Goal: Task Accomplishment & Management: Use online tool/utility

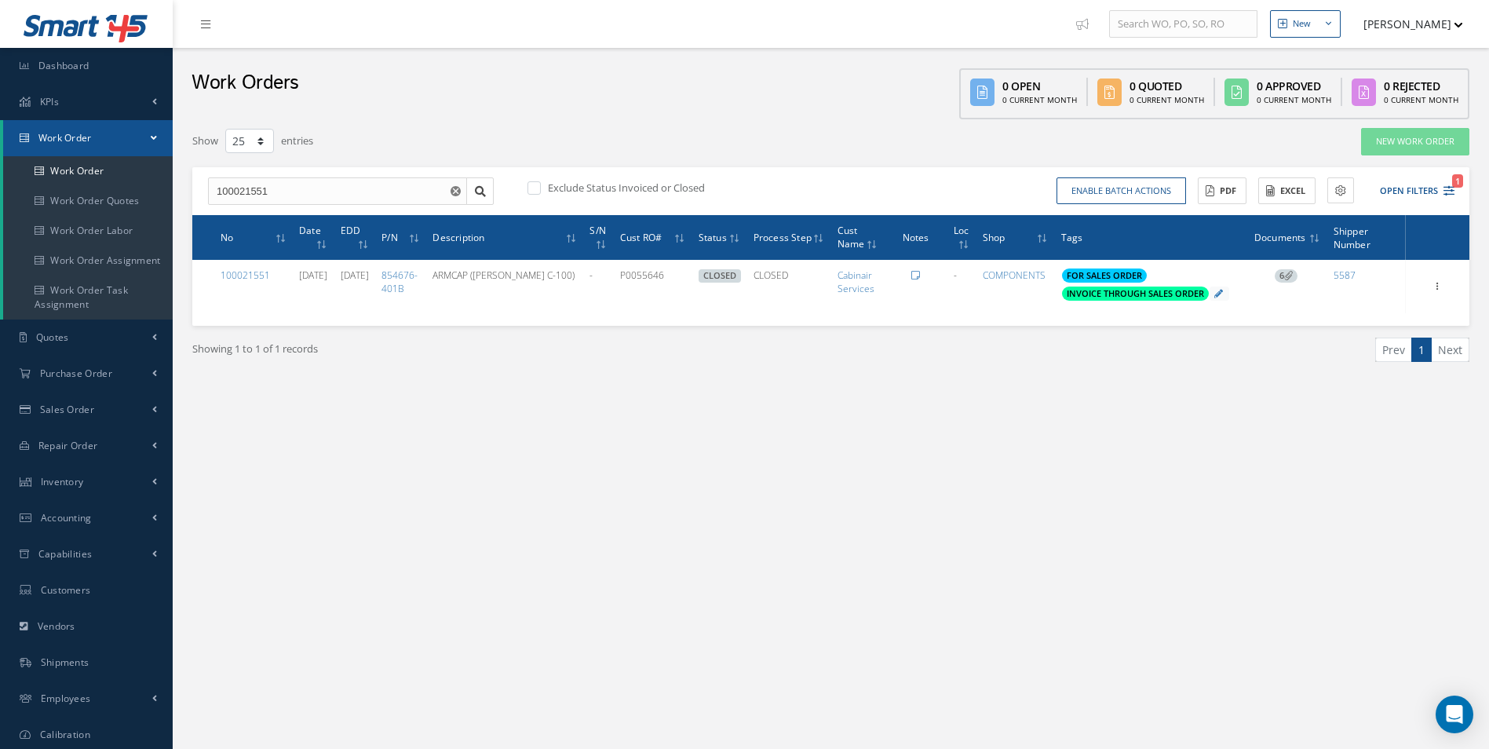
select select "25"
click at [74, 375] on span "Purchase Order" at bounding box center [76, 372] width 72 height 13
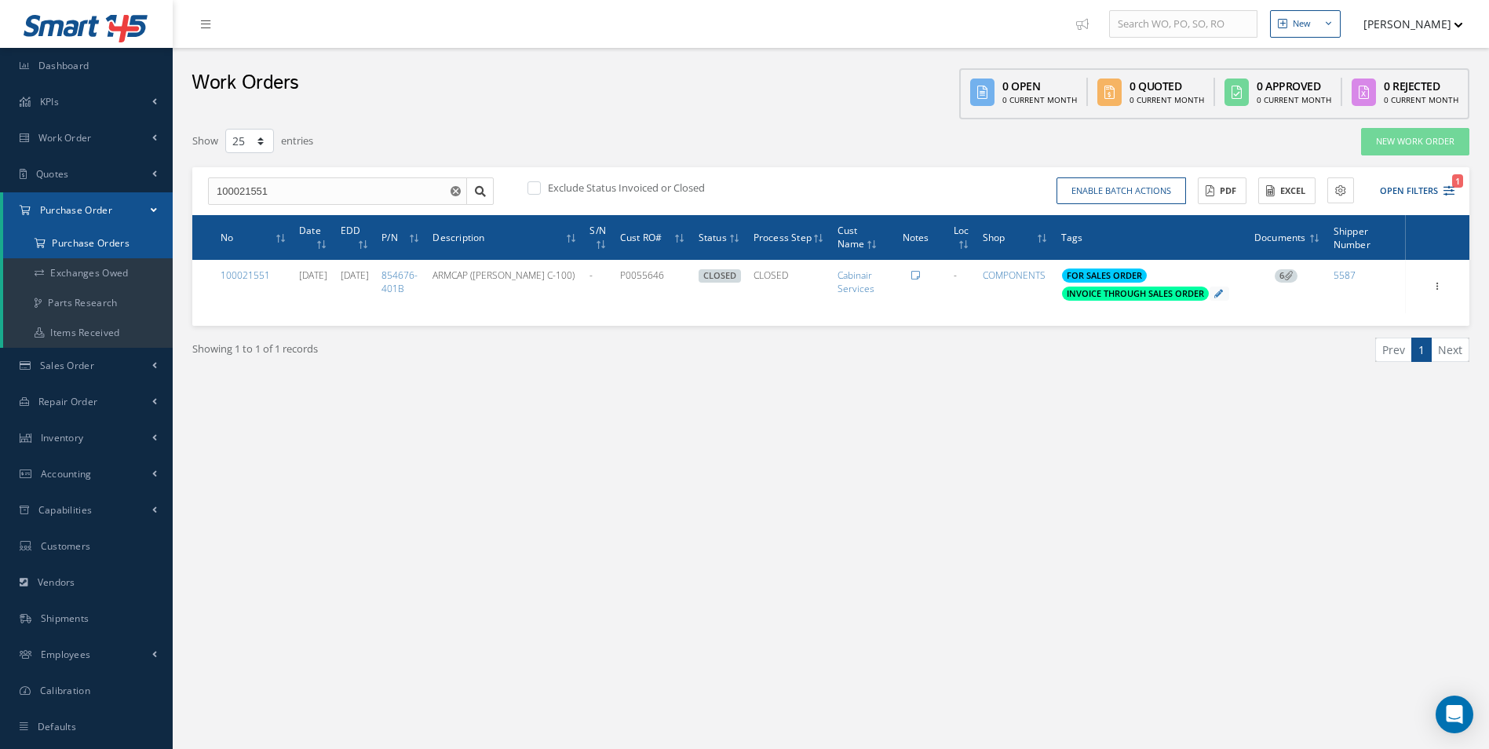
click at [100, 246] on a=1&status_id=2&status_id=3&status_id=5&collapsedFilters"] "Purchase Orders" at bounding box center [87, 243] width 169 height 30
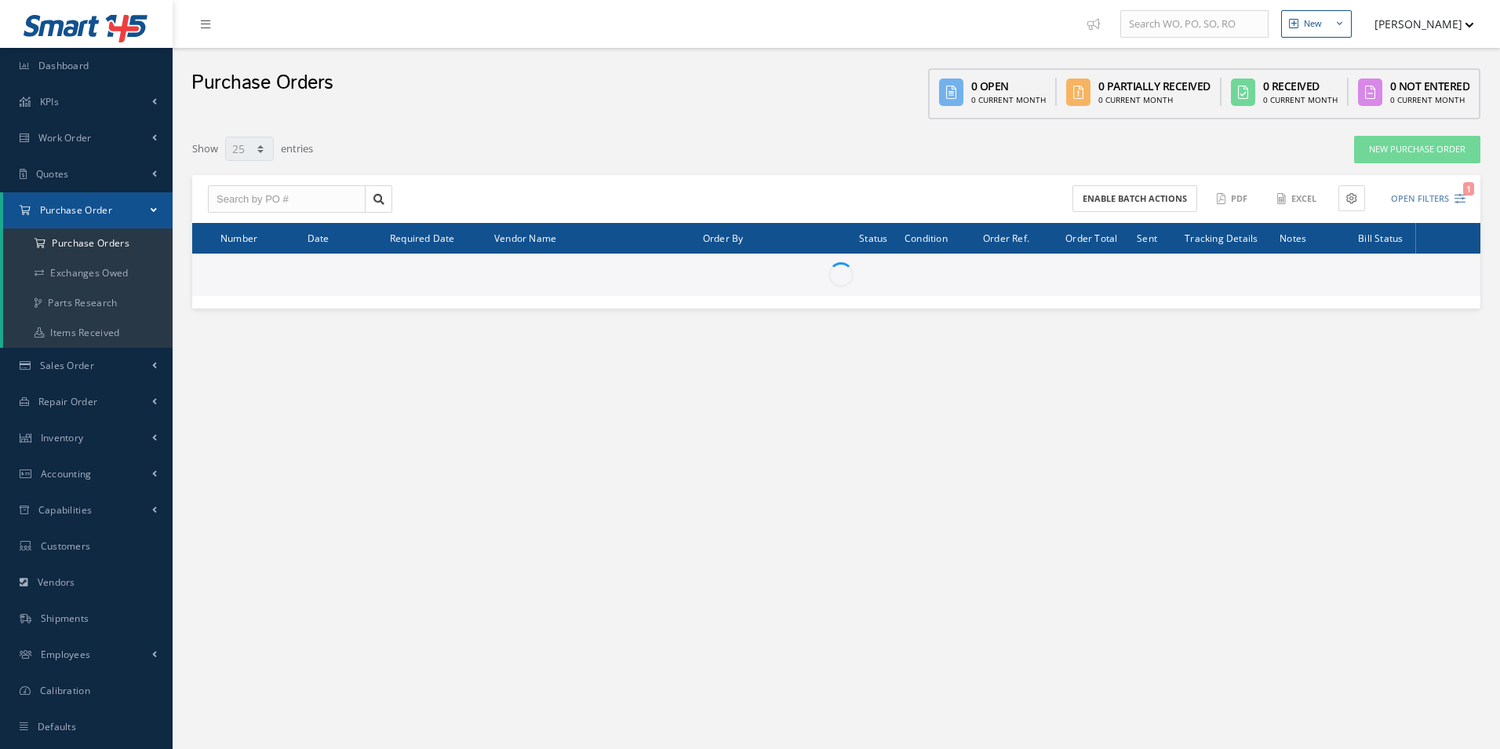
select select "25"
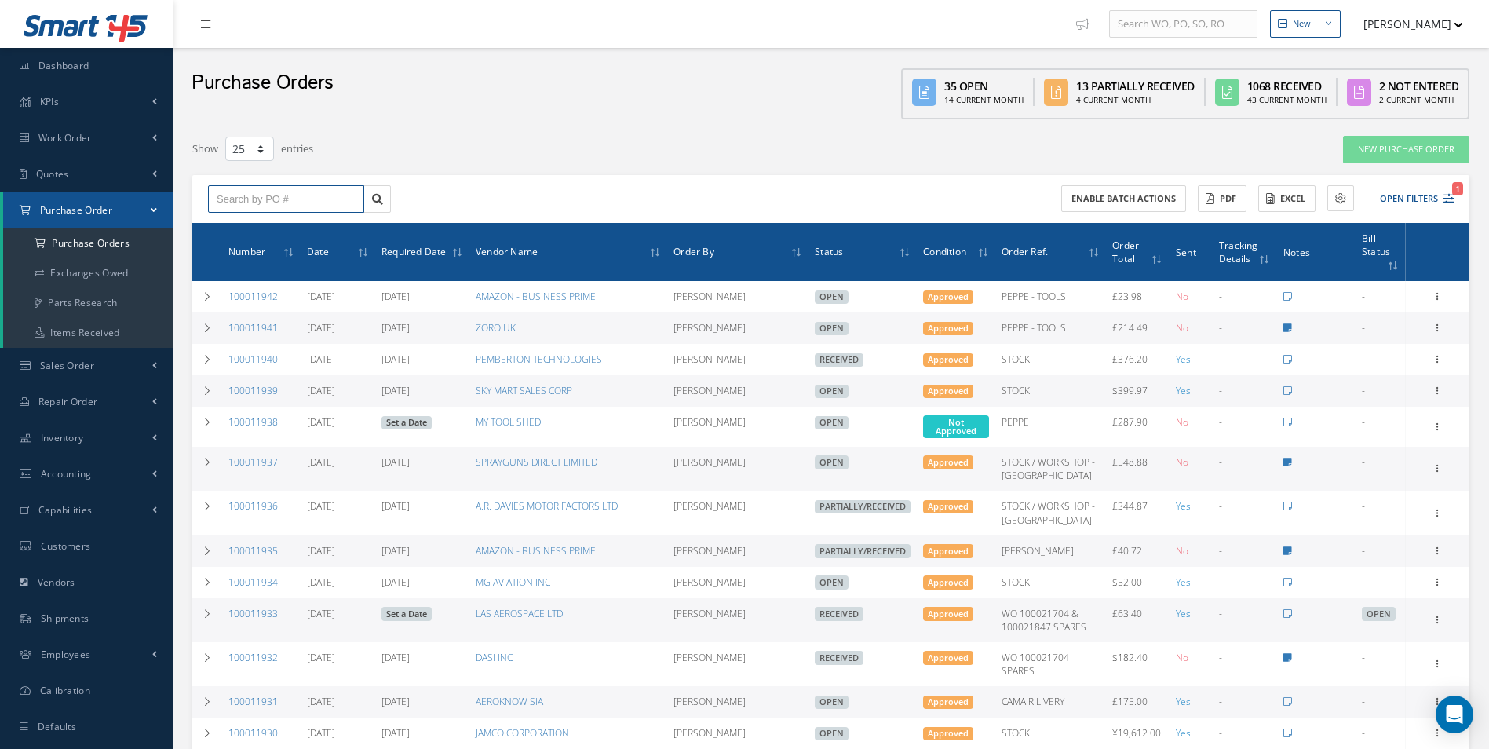
click at [292, 210] on input "text" at bounding box center [286, 199] width 156 height 28
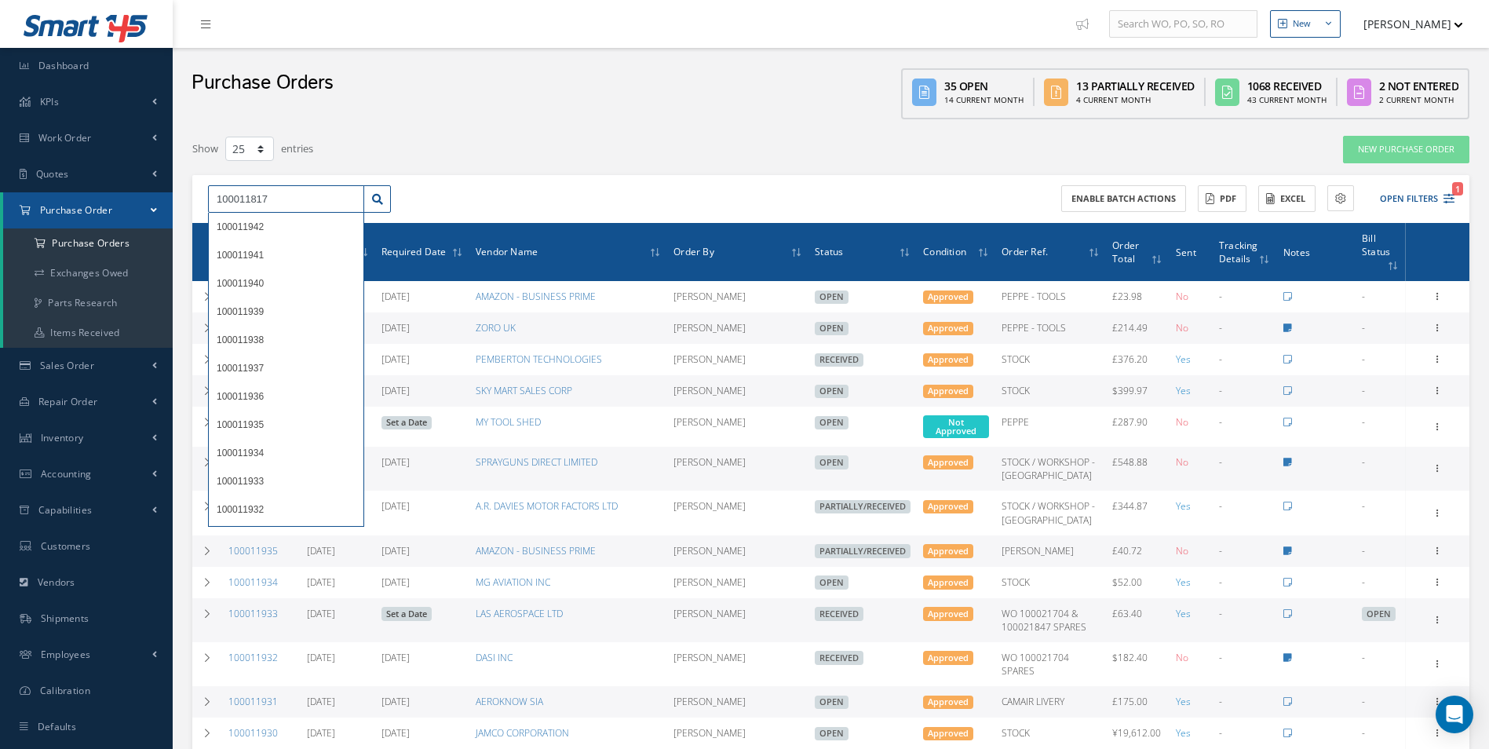
type input "100011817"
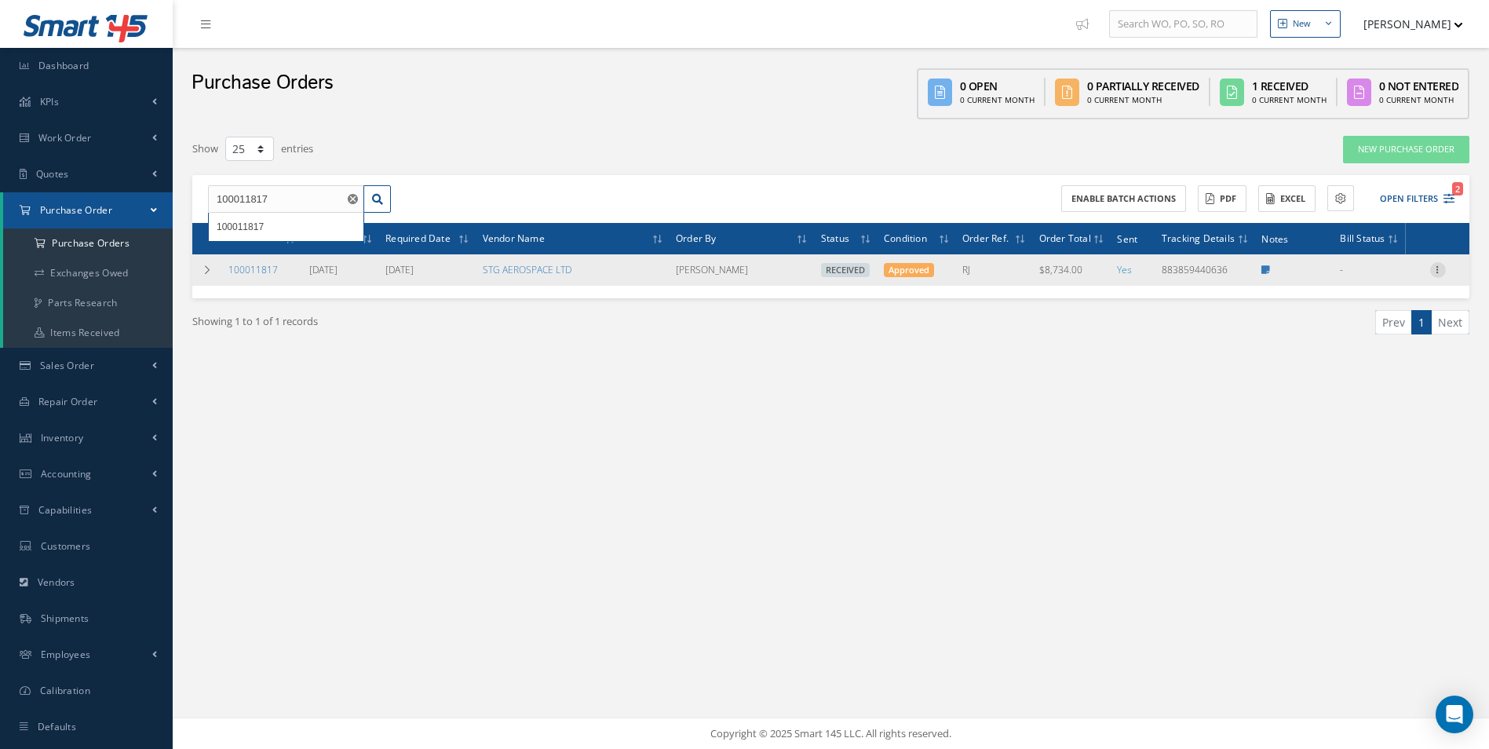
click at [1440, 270] on icon at bounding box center [1438, 268] width 16 height 13
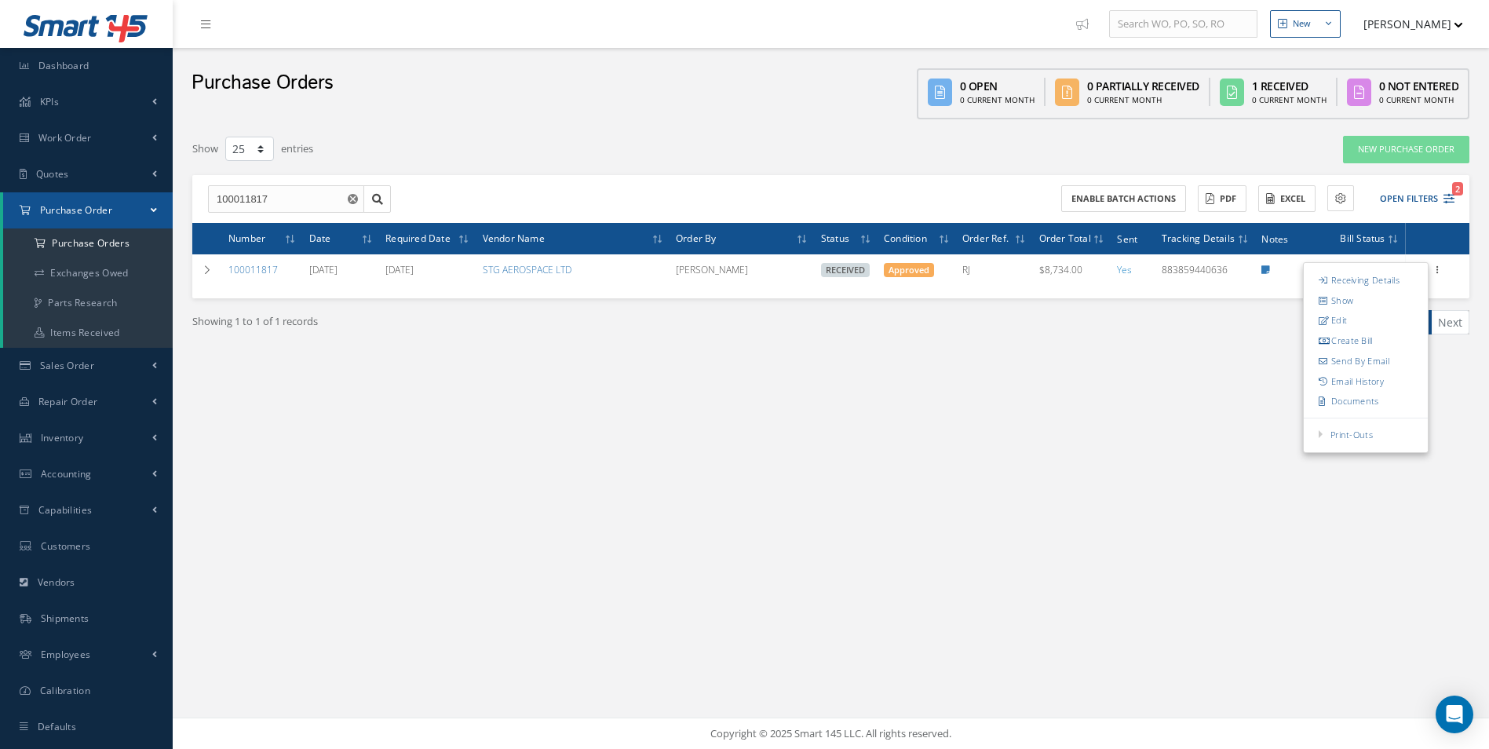
click at [1386, 337] on link "Create Bill" at bounding box center [1365, 340] width 124 height 20
type input "0.00"
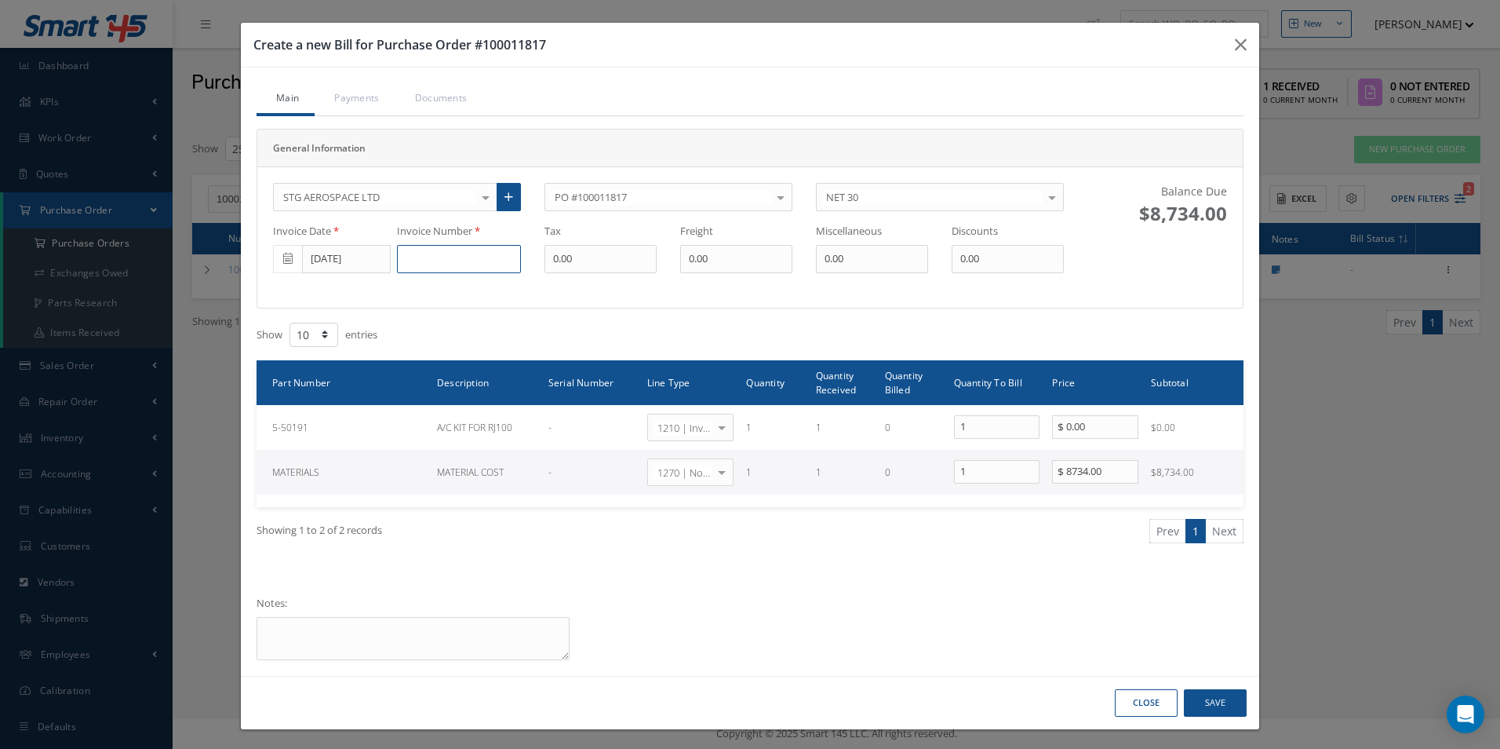
click at [439, 260] on input at bounding box center [459, 259] width 124 height 28
paste input "0000029127"
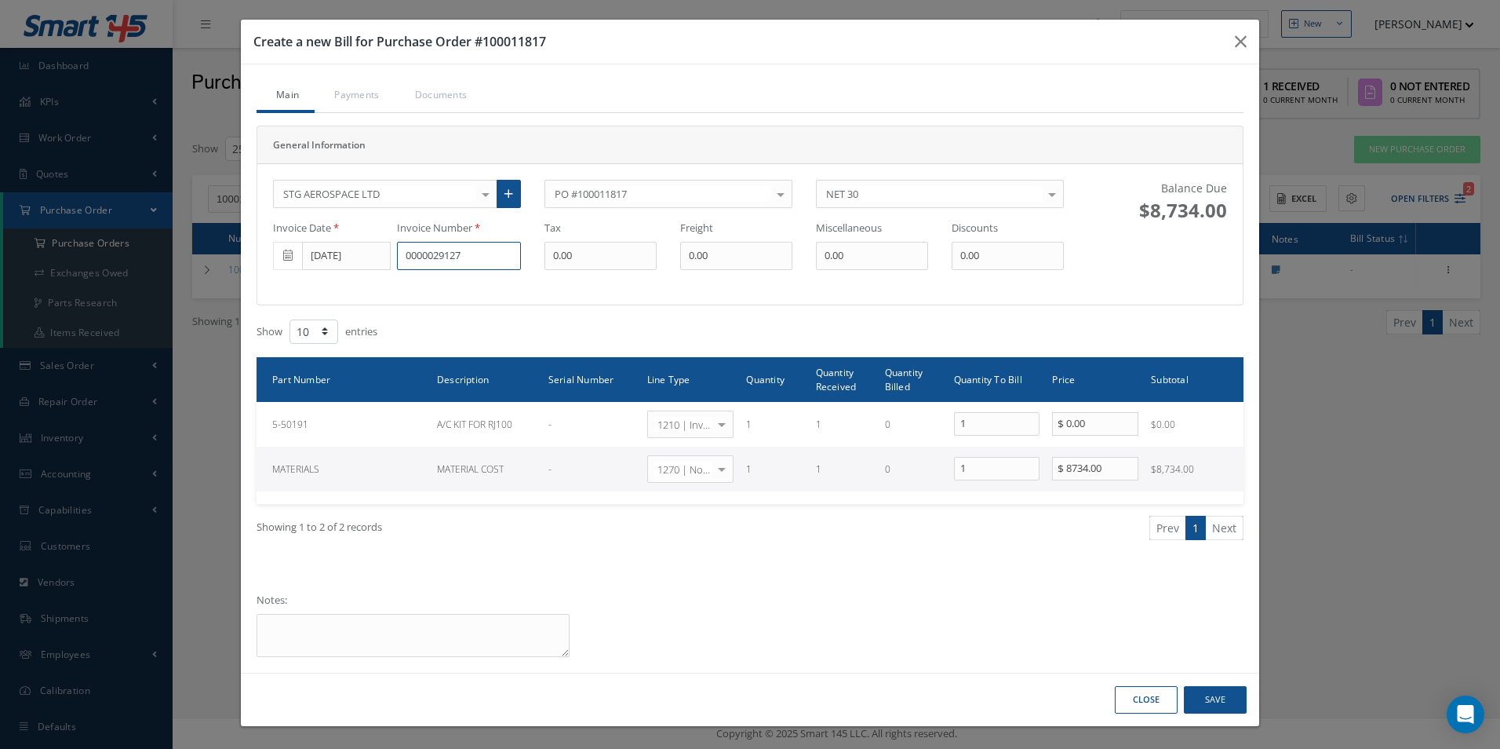
type input "0000029127"
click at [1224, 699] on button "Save" at bounding box center [1215, 699] width 63 height 27
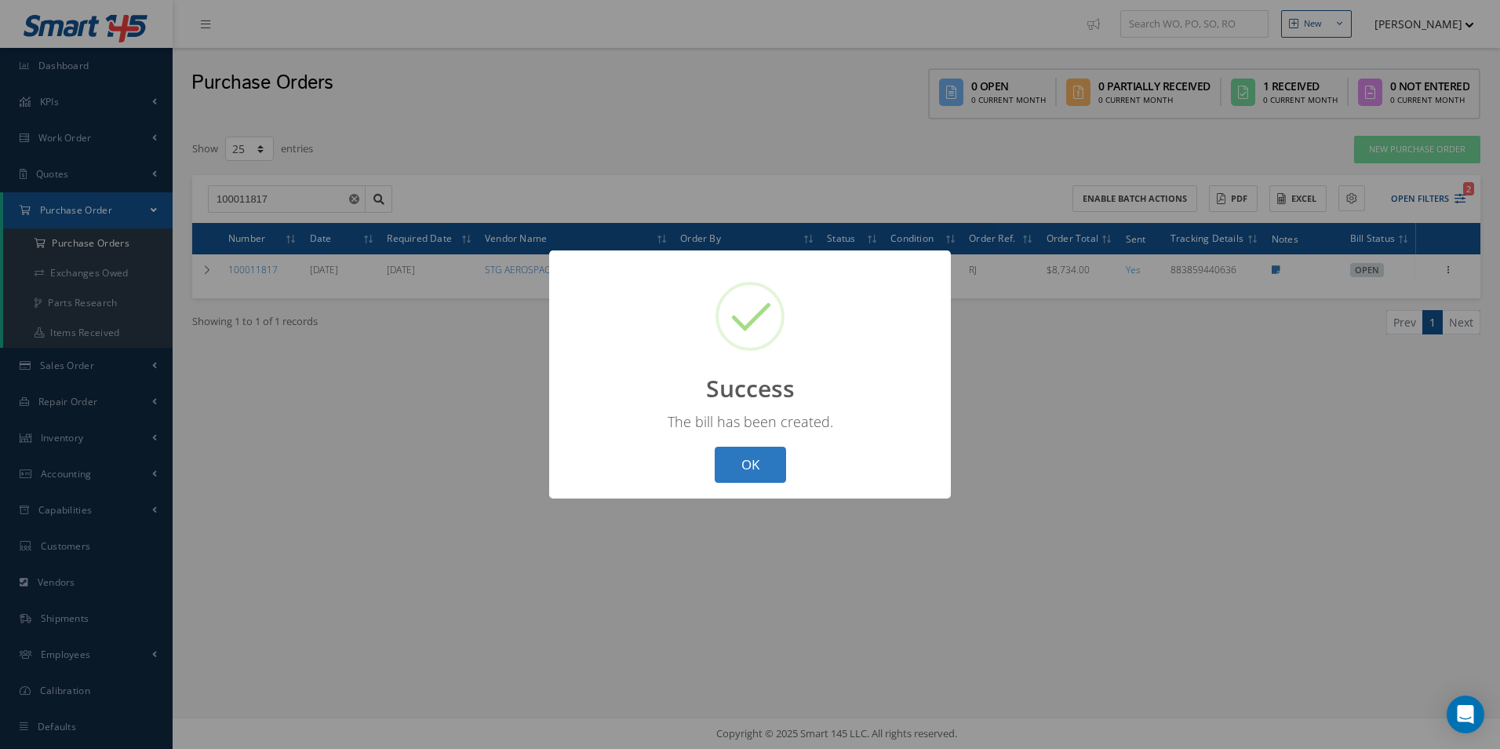
click at [766, 465] on button "OK" at bounding box center [750, 465] width 71 height 37
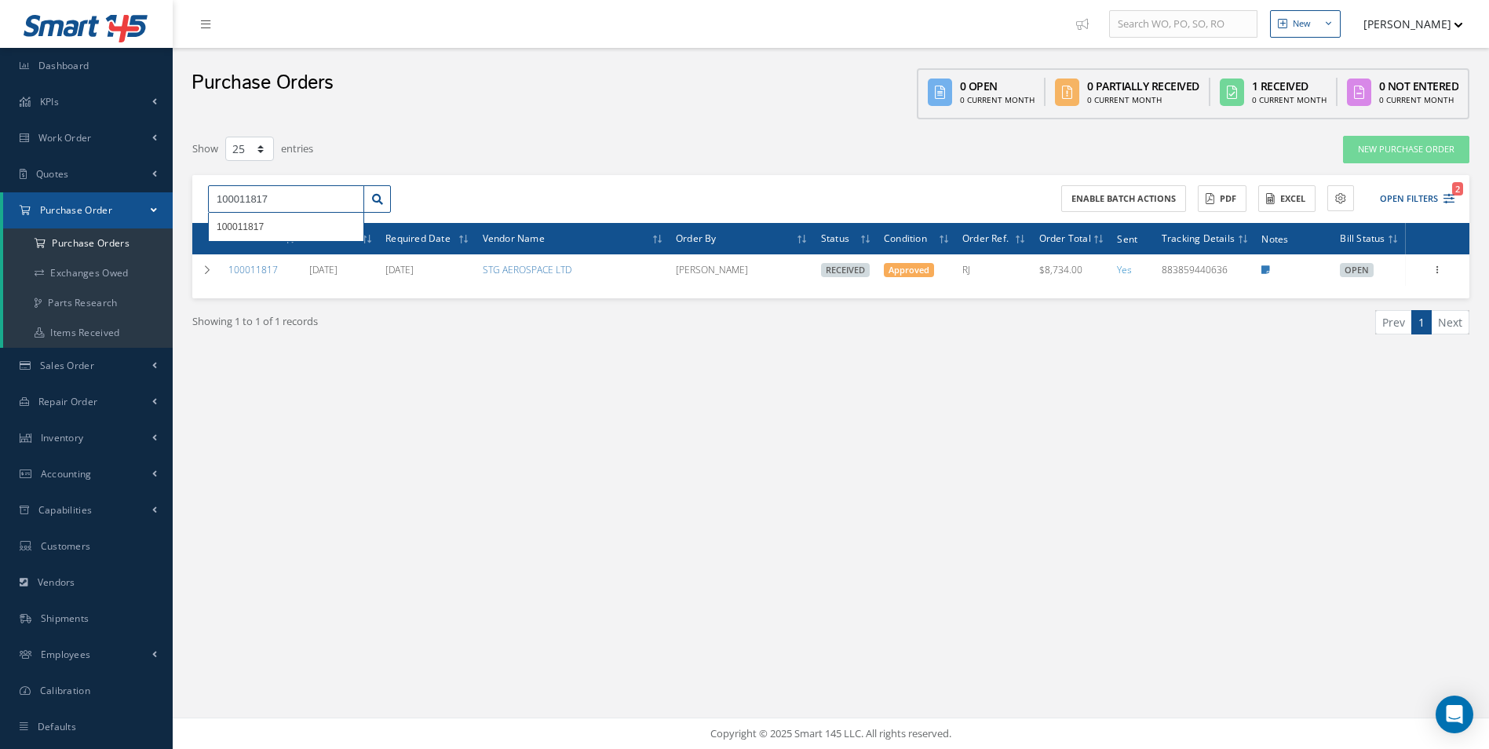
drag, startPoint x: 297, startPoint y: 195, endPoint x: -3, endPoint y: 194, distance: 300.5
click at [0, 194] on html "Smart 145 Dashboard KPIs Work Order Accounting Work Order Work Order Work Order…" at bounding box center [744, 374] width 1489 height 749
type input "100011881"
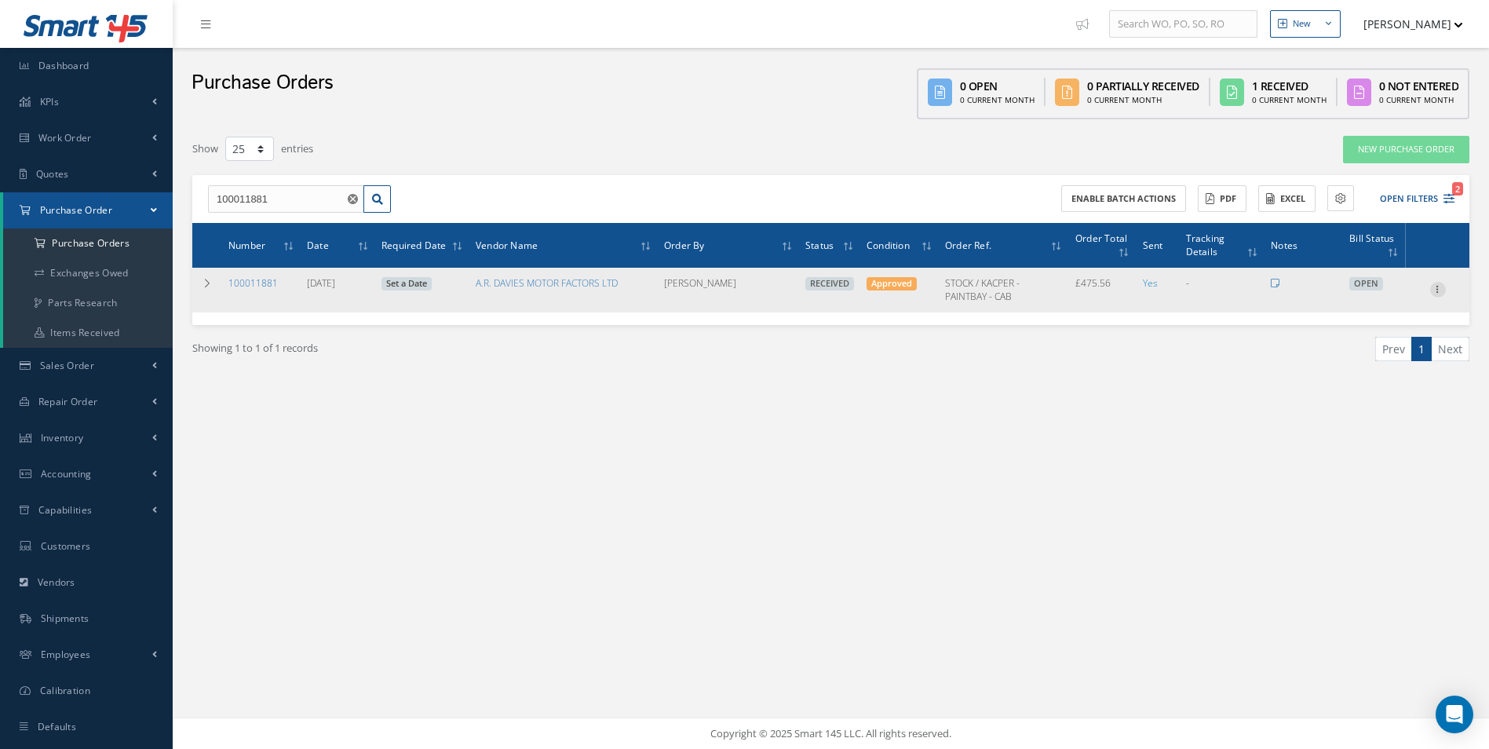
click at [1431, 285] on icon at bounding box center [1438, 288] width 16 height 13
click at [1376, 355] on link "Create Bill" at bounding box center [1365, 361] width 124 height 20
type input "79.26"
type input "0.00"
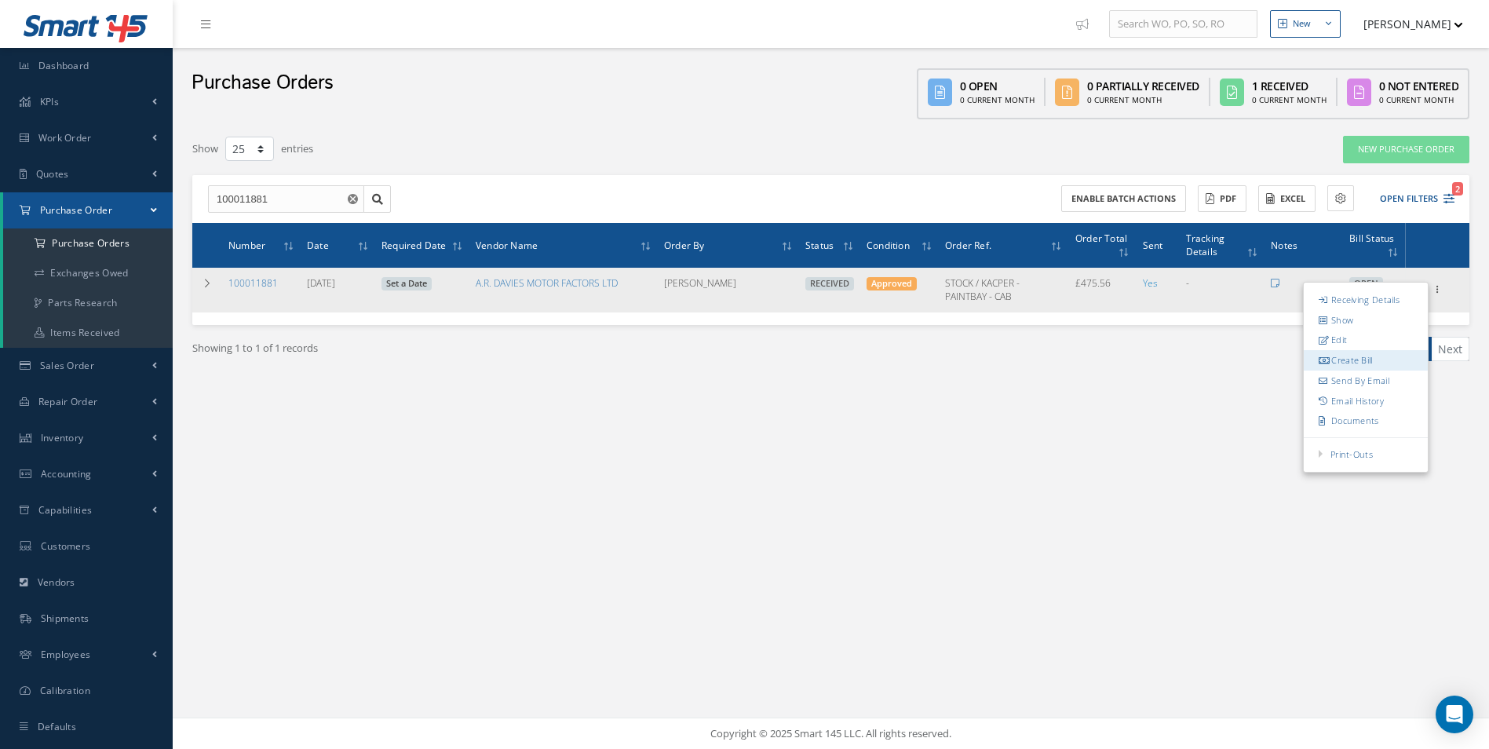
type input "0.00"
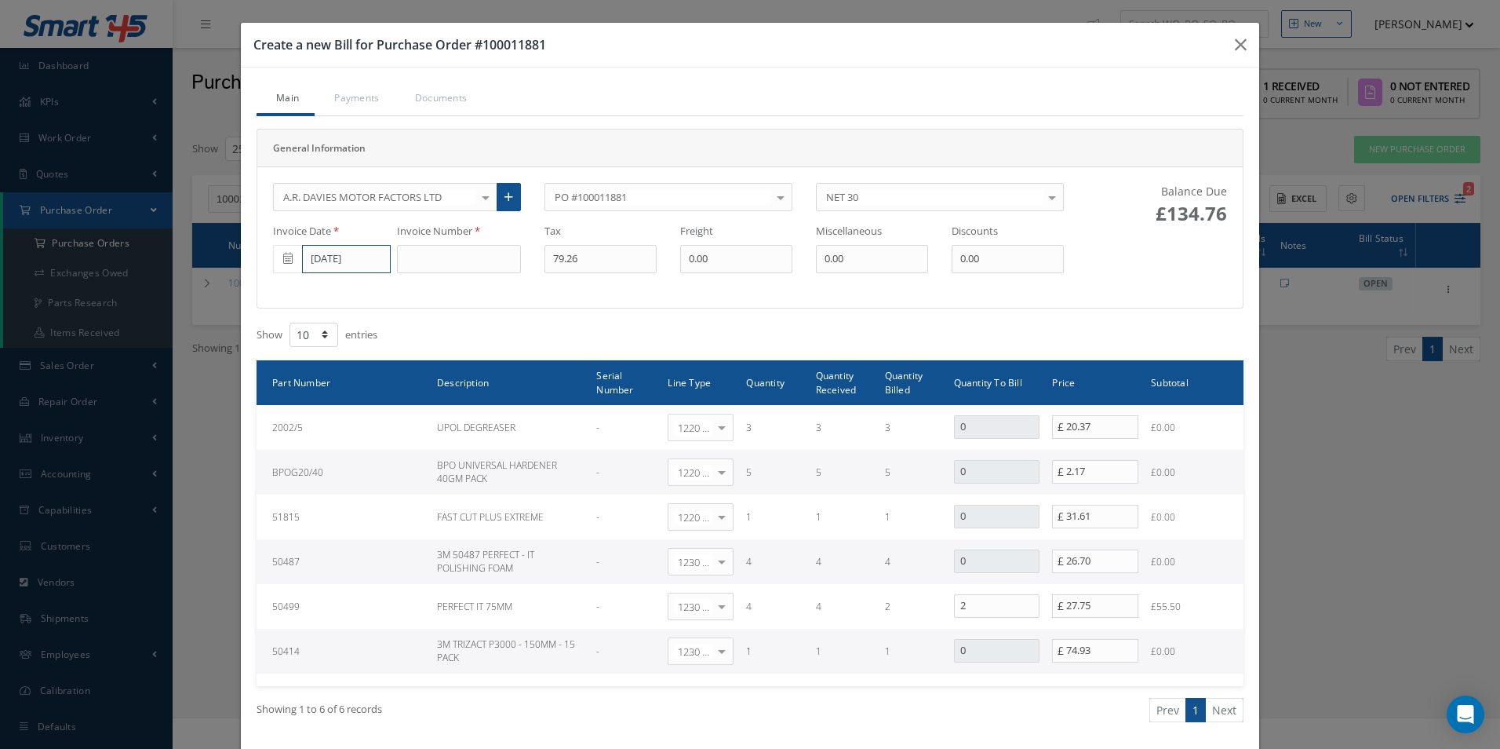
click at [355, 256] on input "[DATE]" at bounding box center [346, 259] width 89 height 28
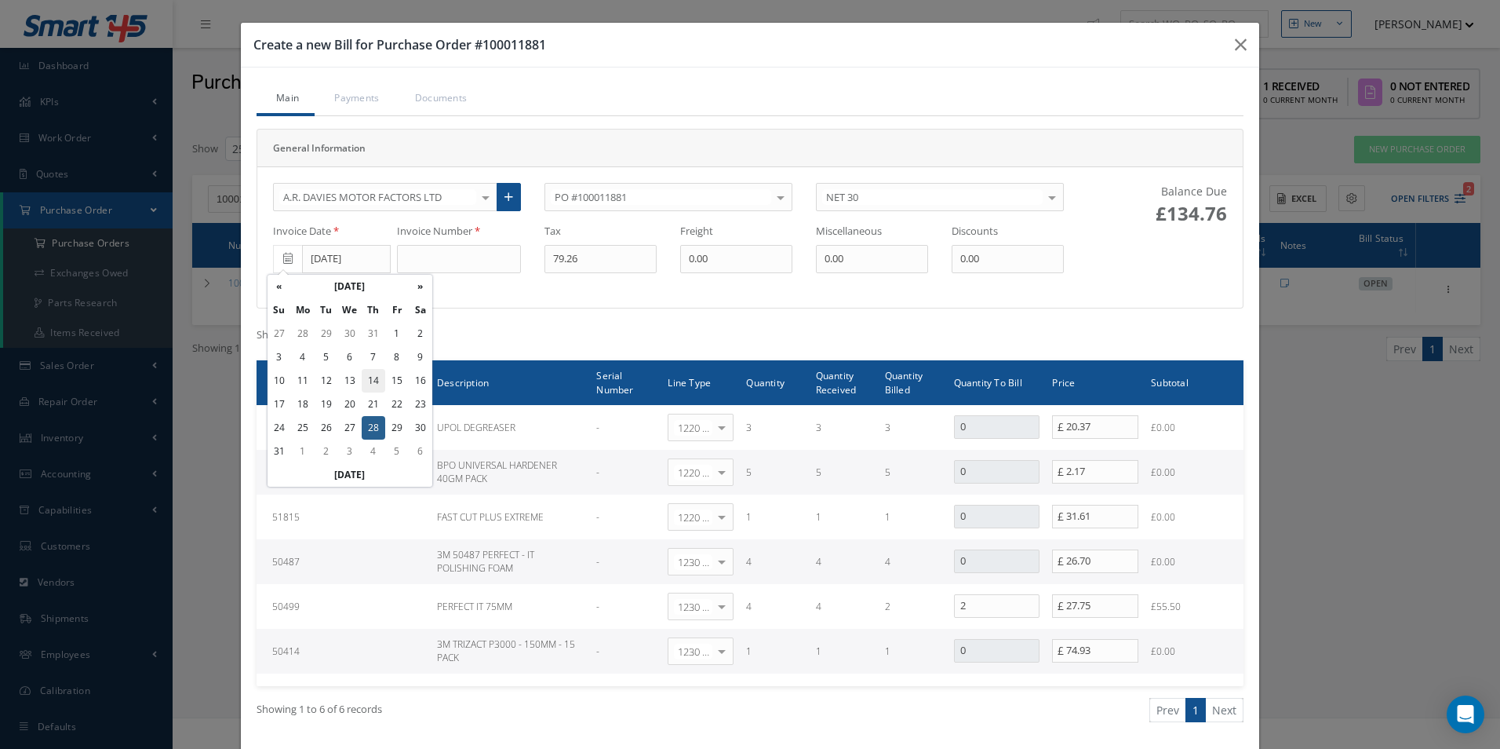
click at [366, 380] on td "14" at bounding box center [374, 381] width 24 height 24
type input "[DATE]"
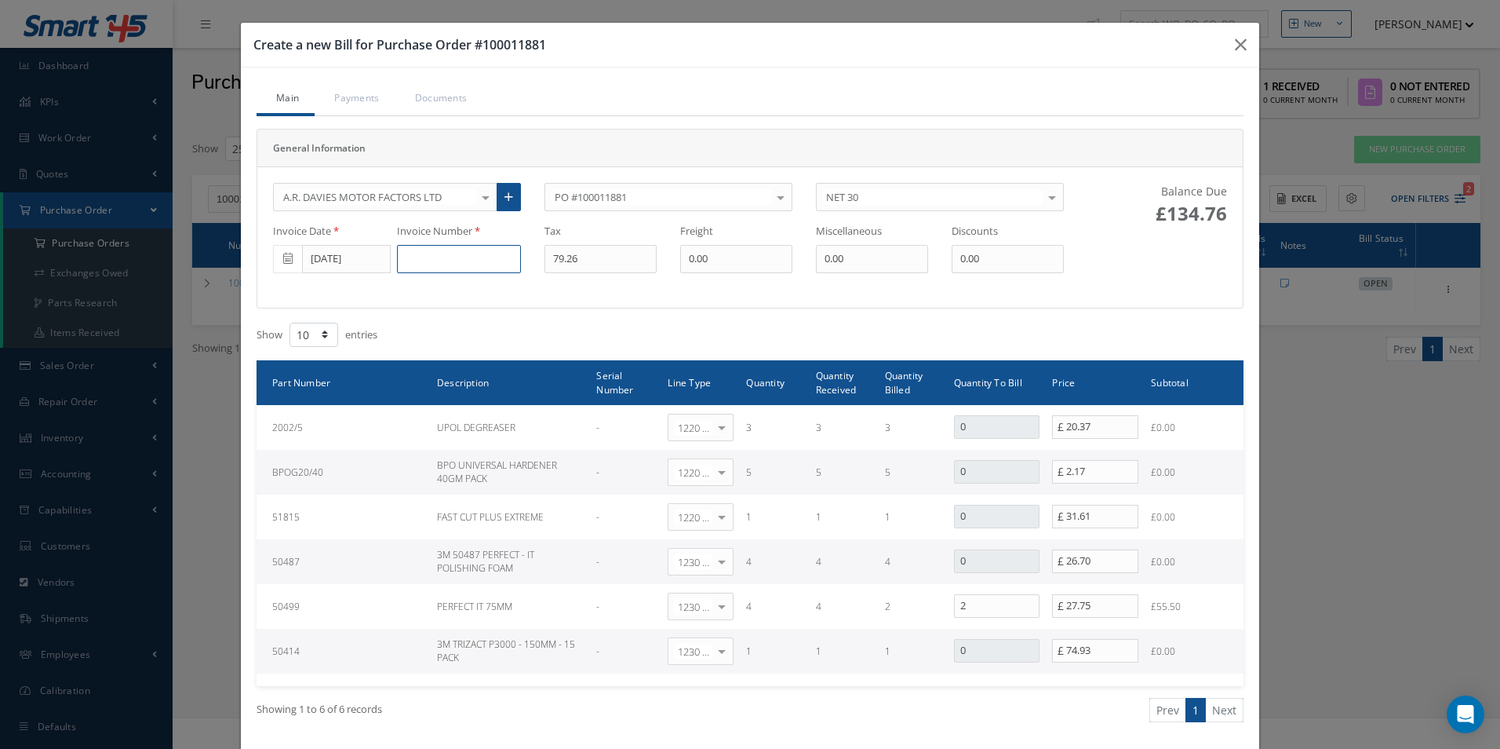
click at [433, 254] on input at bounding box center [459, 259] width 124 height 28
type input "DS506262"
type input "11.62"
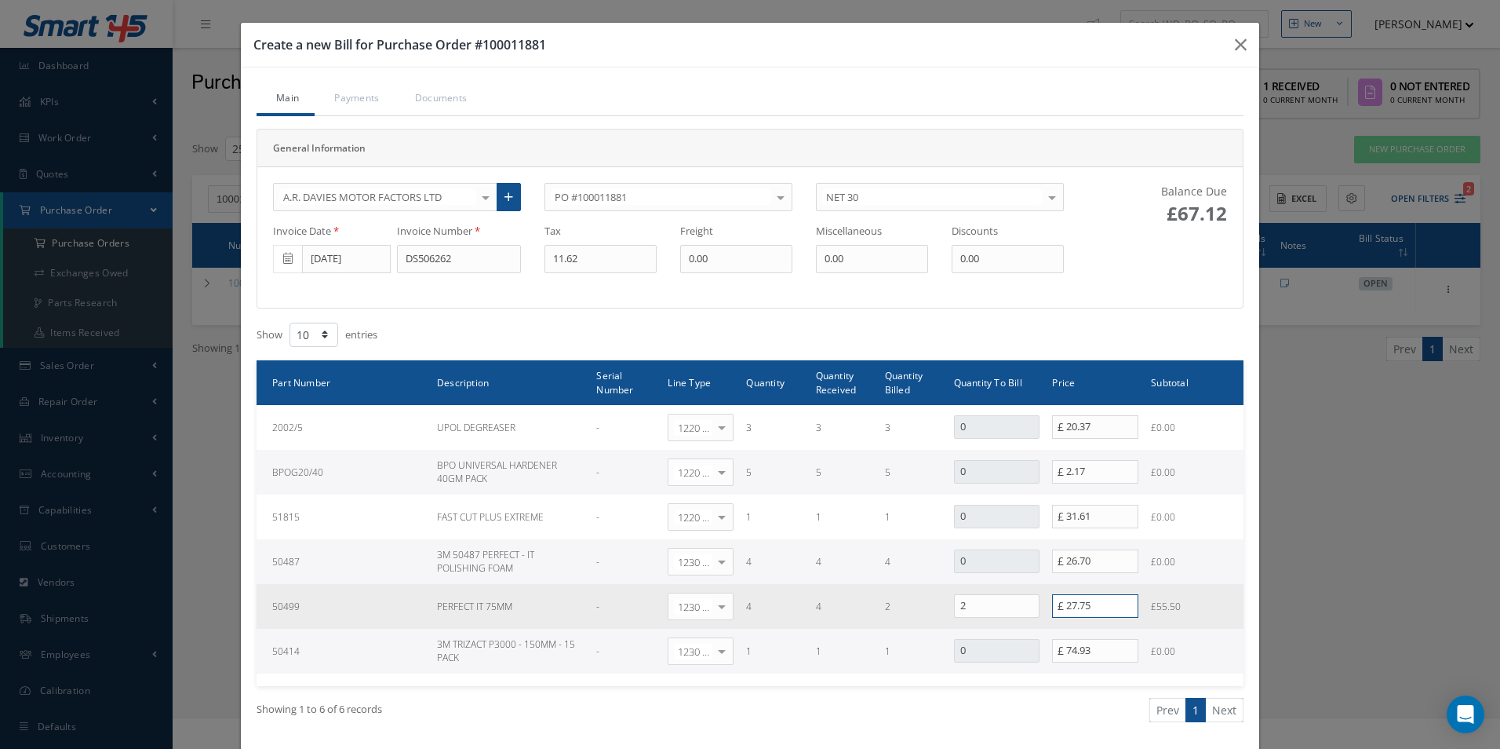
drag, startPoint x: 1105, startPoint y: 611, endPoint x: 971, endPoint y: 595, distance: 135.2
click at [982, 597] on tr "50499 PERFECT IT 75MM - 1230 | Inventory - Misc. Workshop Items Select General …" at bounding box center [750, 606] width 987 height 45
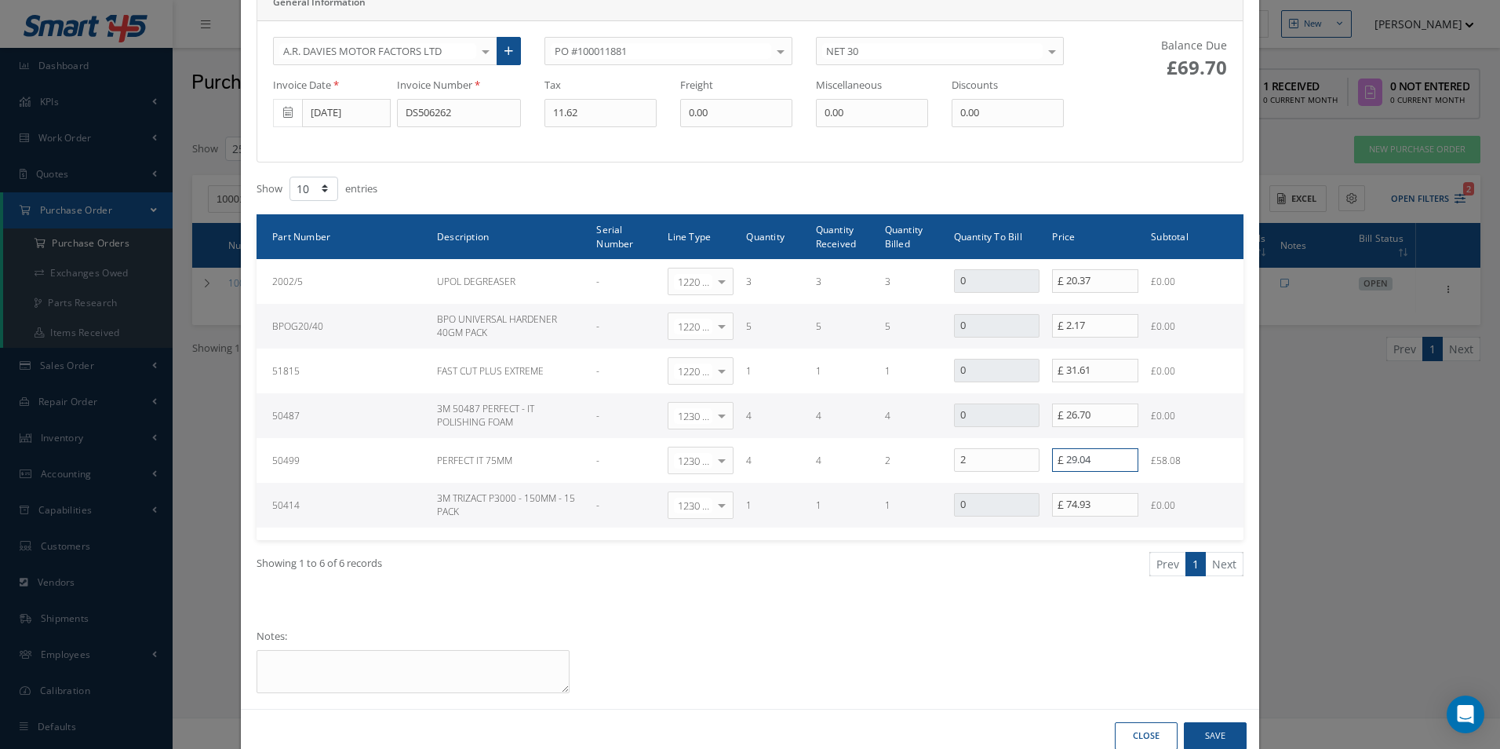
scroll to position [157, 0]
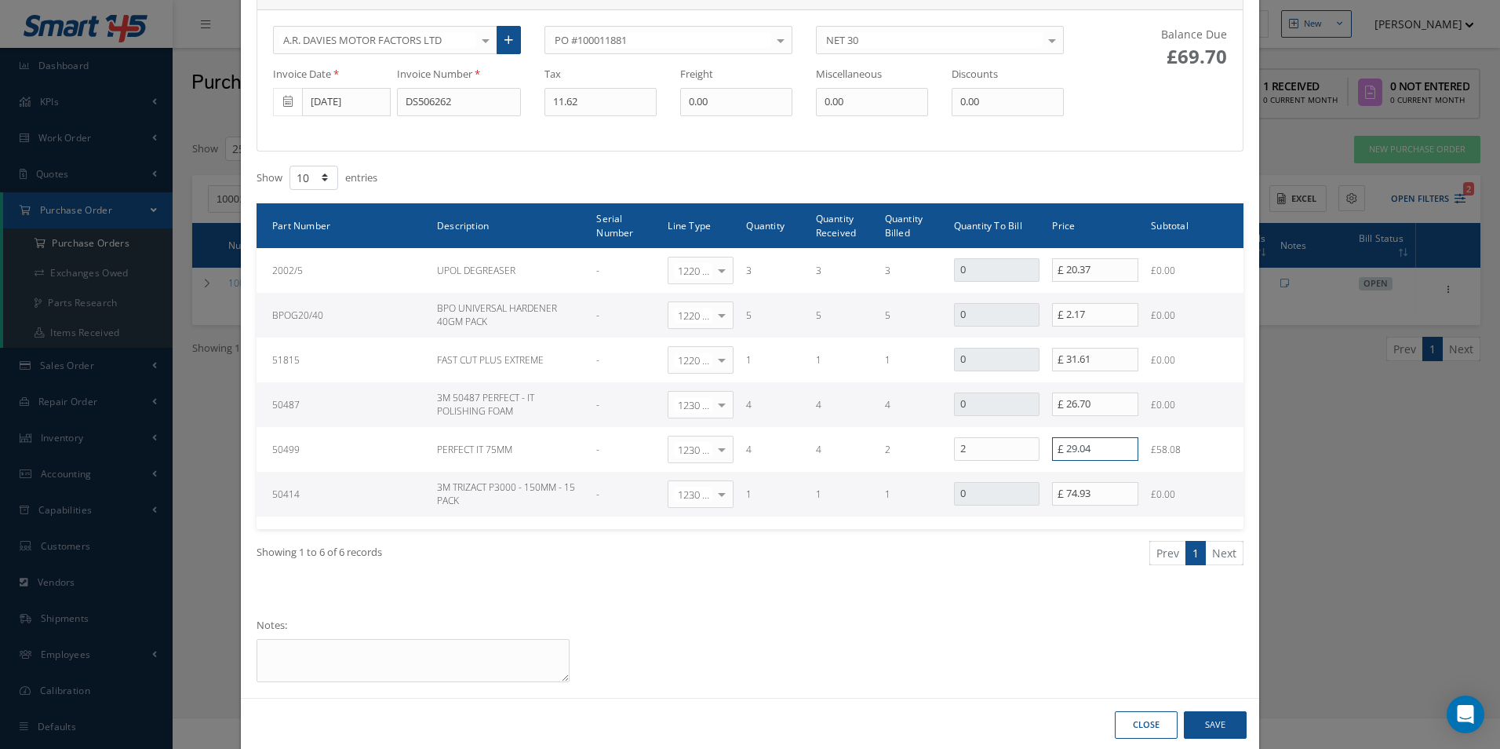
type input "29.04"
click at [1216, 724] on button "Save" at bounding box center [1215, 724] width 63 height 27
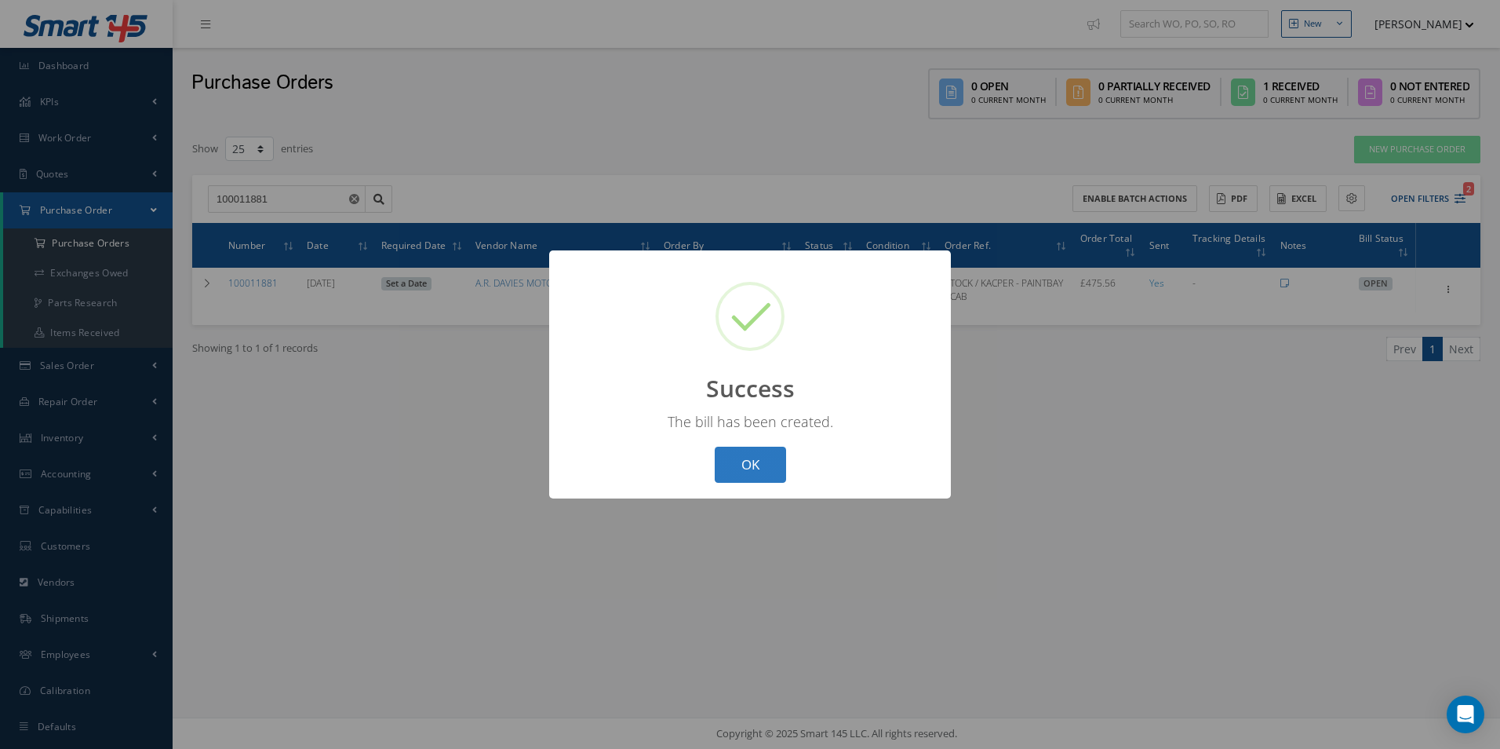
click at [767, 468] on button "OK" at bounding box center [750, 465] width 71 height 37
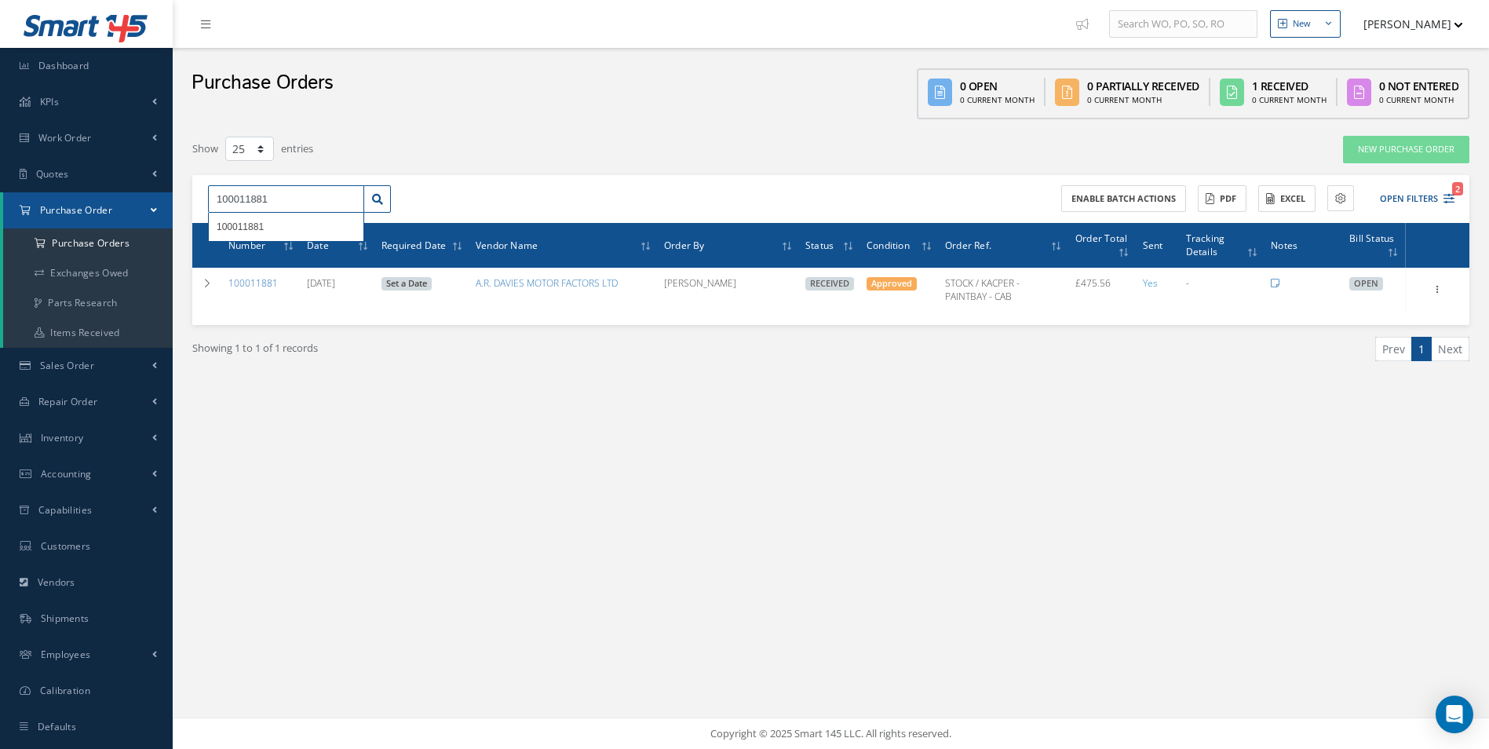
drag, startPoint x: 292, startPoint y: 207, endPoint x: 0, endPoint y: 196, distance: 292.1
click at [0, 198] on html "Smart 145 Dashboard KPIs Work Order Accounting Work Order Work Order Work Order…" at bounding box center [744, 374] width 1489 height 749
type input "100011936"
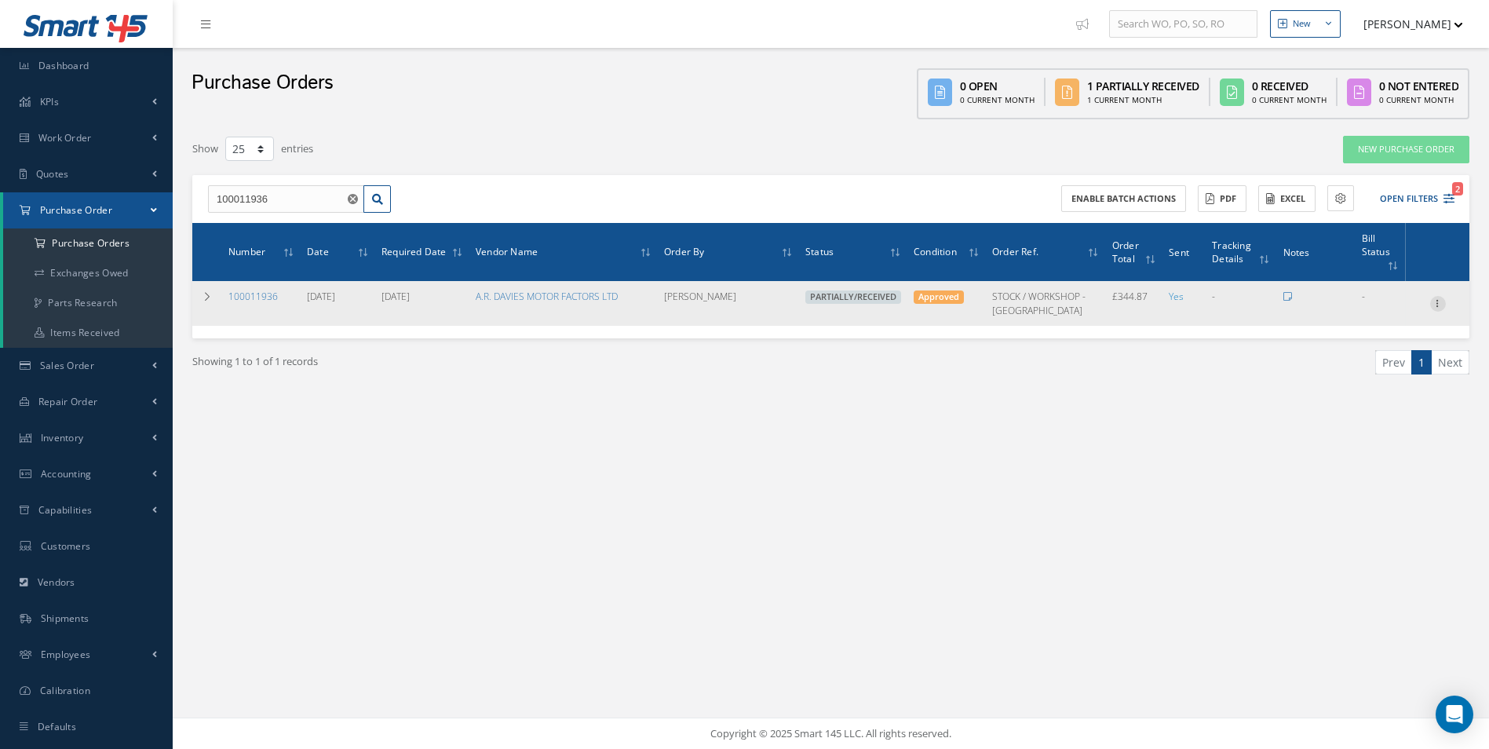
click at [1438, 296] on icon at bounding box center [1438, 302] width 16 height 13
click at [1367, 364] on link "Create Bill" at bounding box center [1365, 374] width 124 height 20
type input "57.48"
type input "0.00"
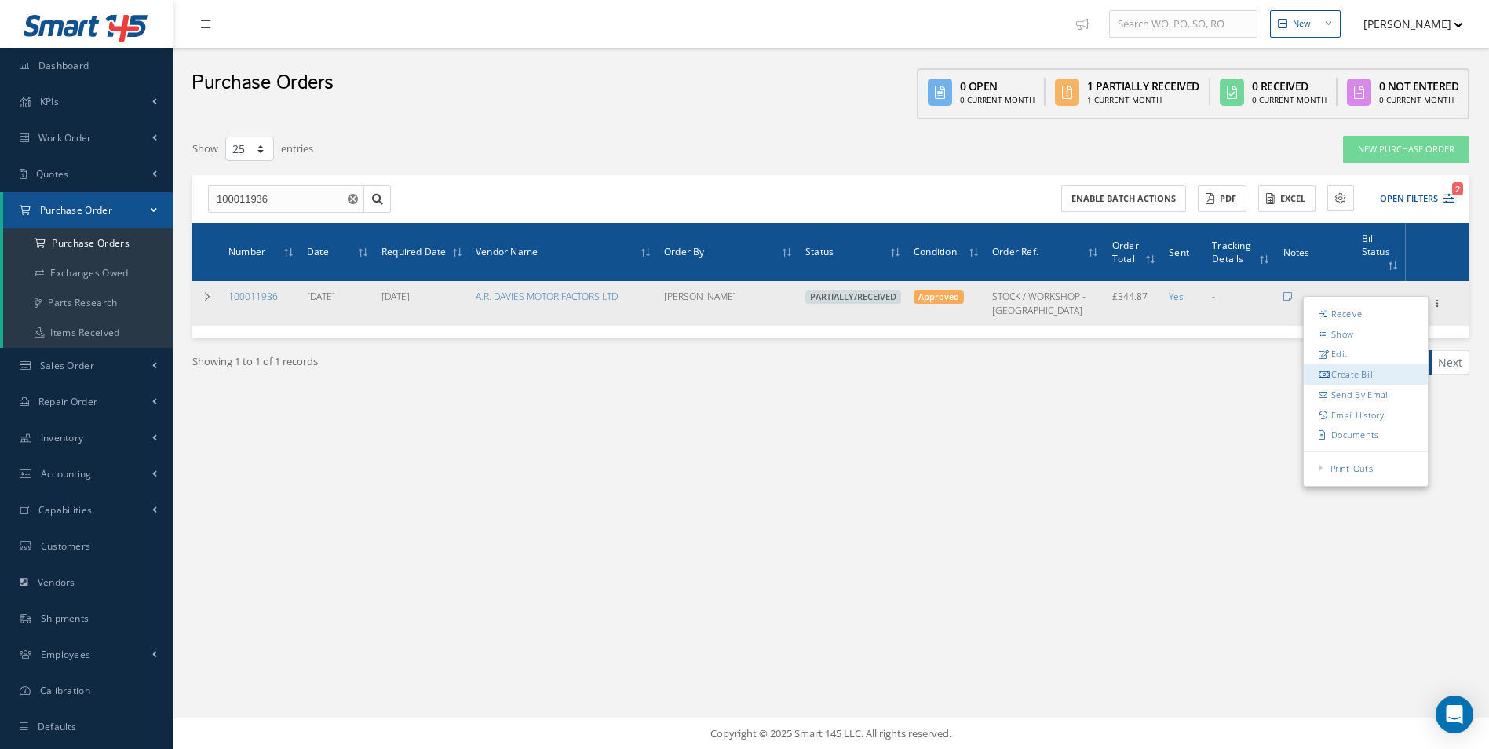
type input "0.00"
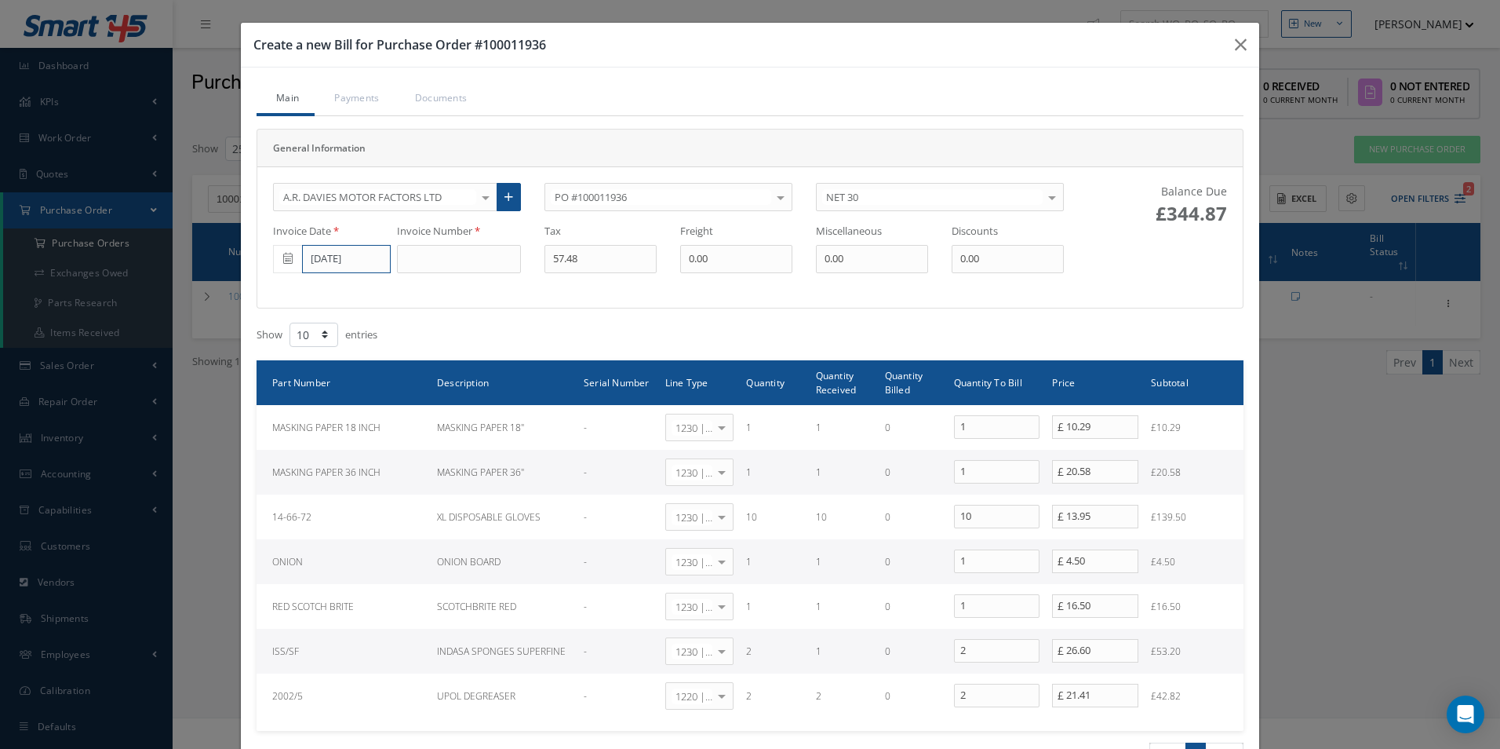
click at [330, 255] on input "[DATE]" at bounding box center [346, 259] width 89 height 28
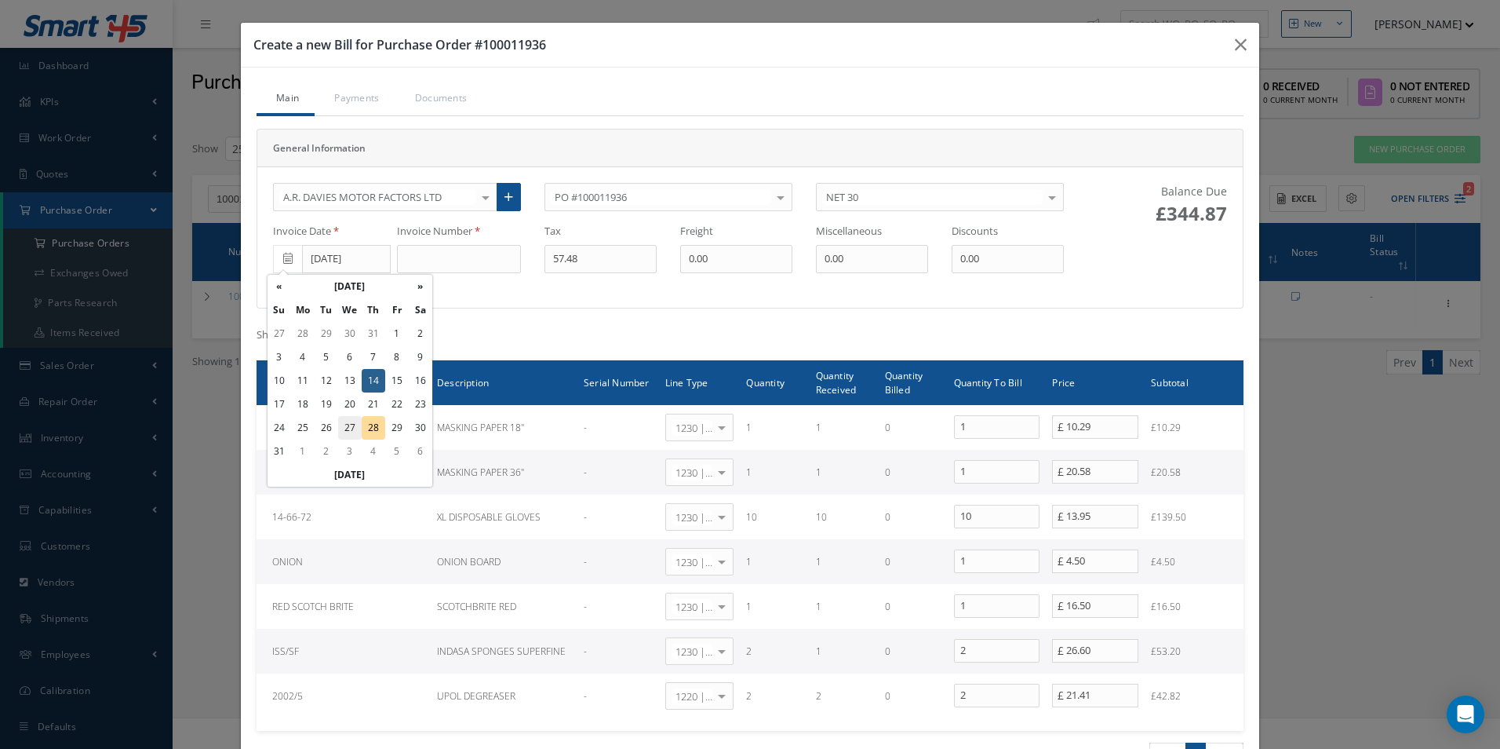
click at [350, 425] on td "27" at bounding box center [350, 428] width 24 height 24
type input "[DATE]"
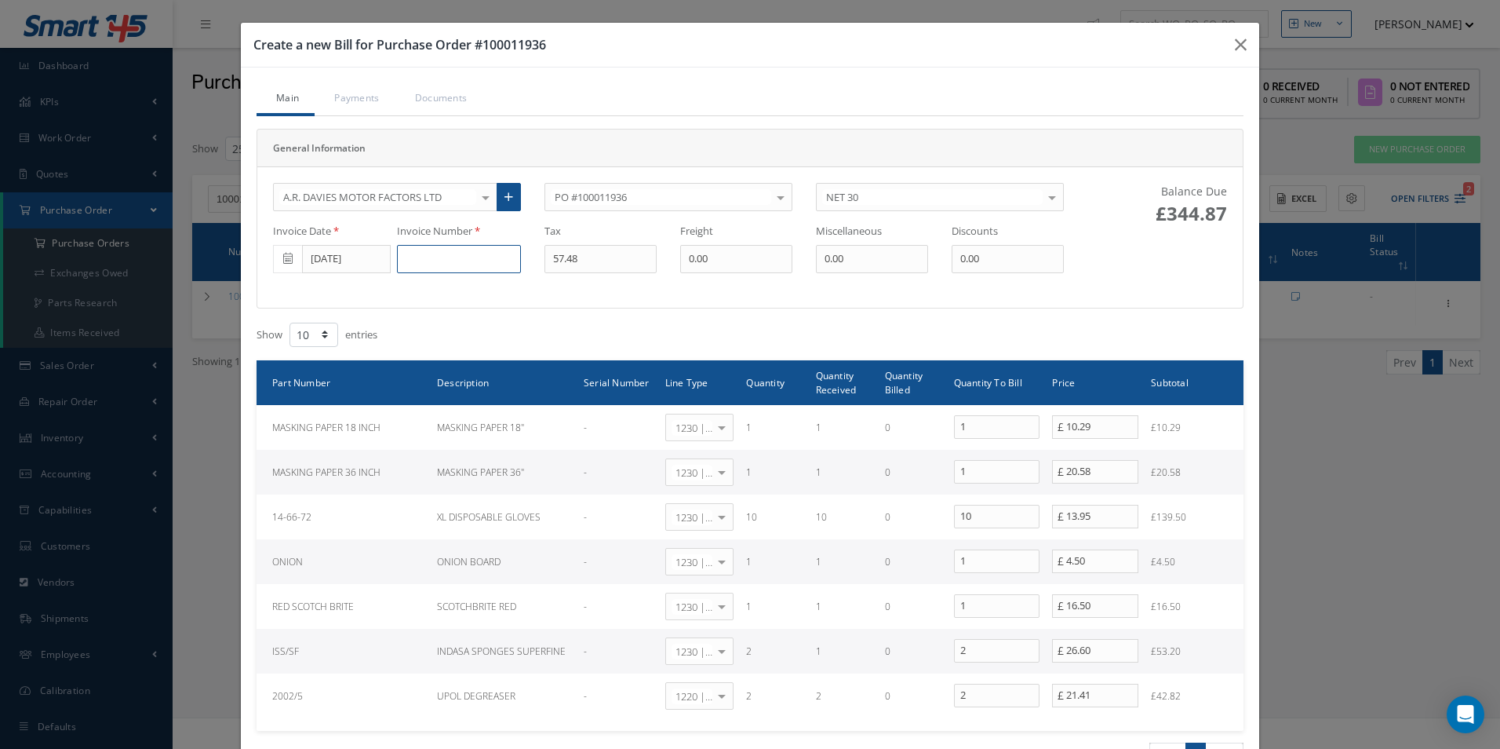
click at [433, 267] on input at bounding box center [459, 259] width 124 height 28
type input "DS506830"
type input "52.16"
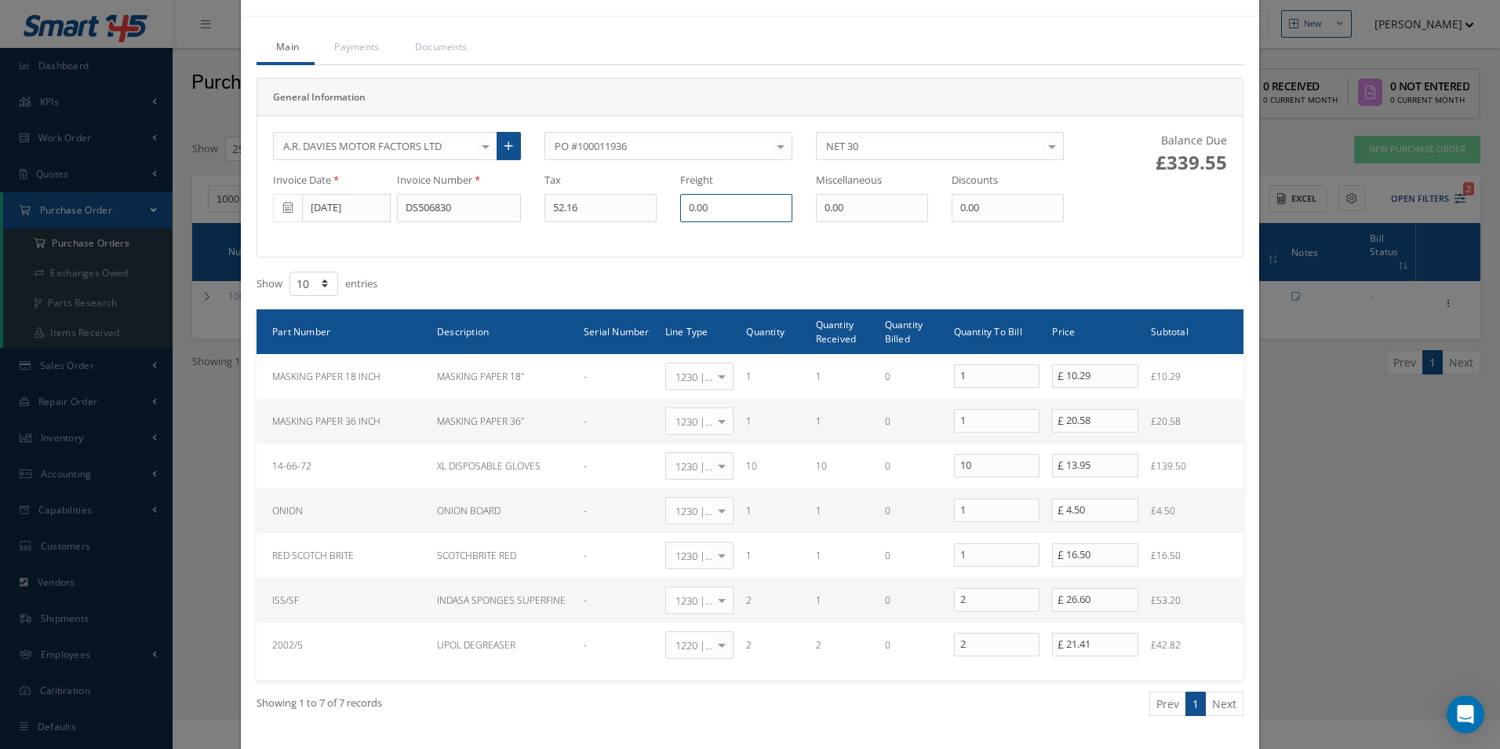
scroll to position [78, 0]
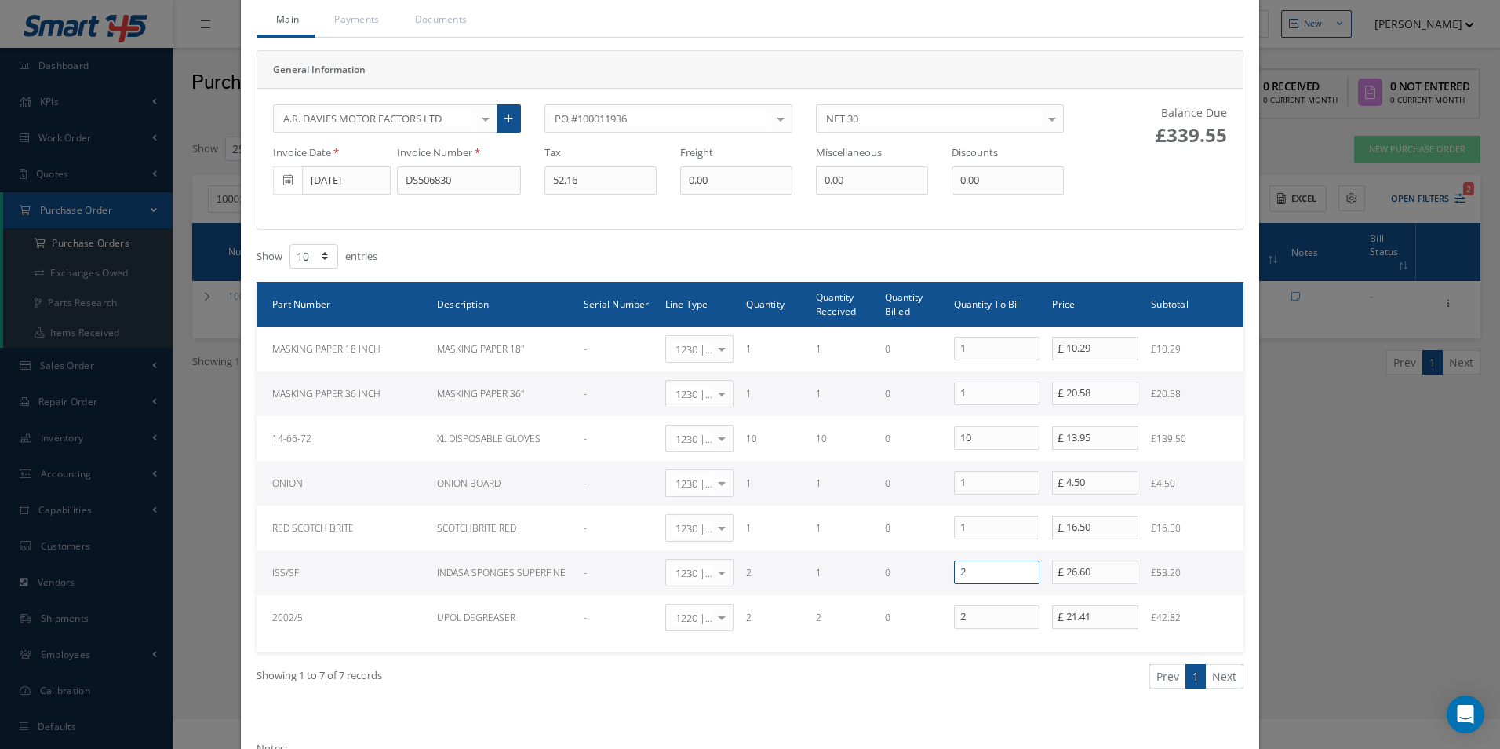
drag, startPoint x: 973, startPoint y: 577, endPoint x: 839, endPoint y: 570, distance: 134.3
click at [843, 572] on tr "ISS/SF INDASA SPONGES SUPERFINE - 1230 | Inventory - Misc. Workshop Items Selec…" at bounding box center [750, 572] width 987 height 45
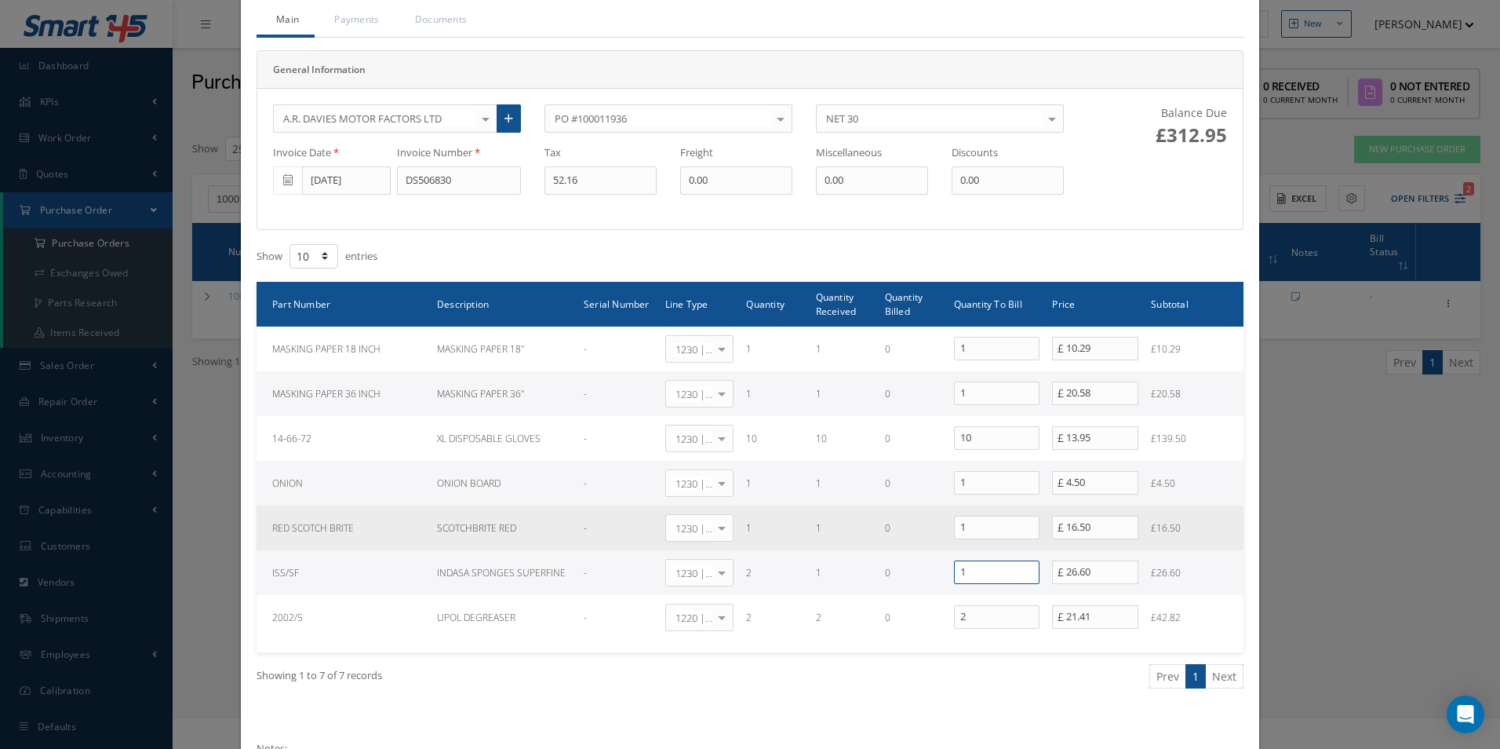
type input "1"
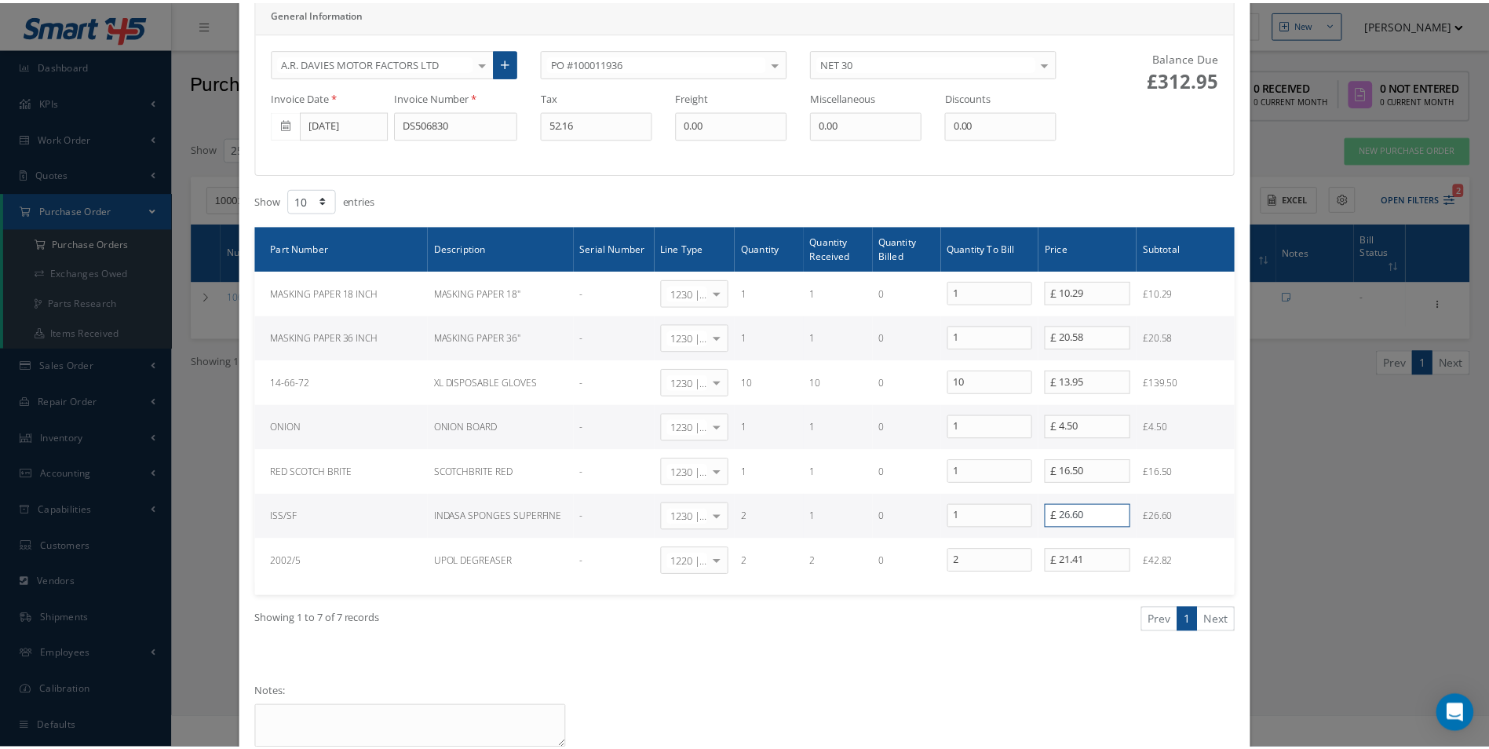
scroll to position [227, 0]
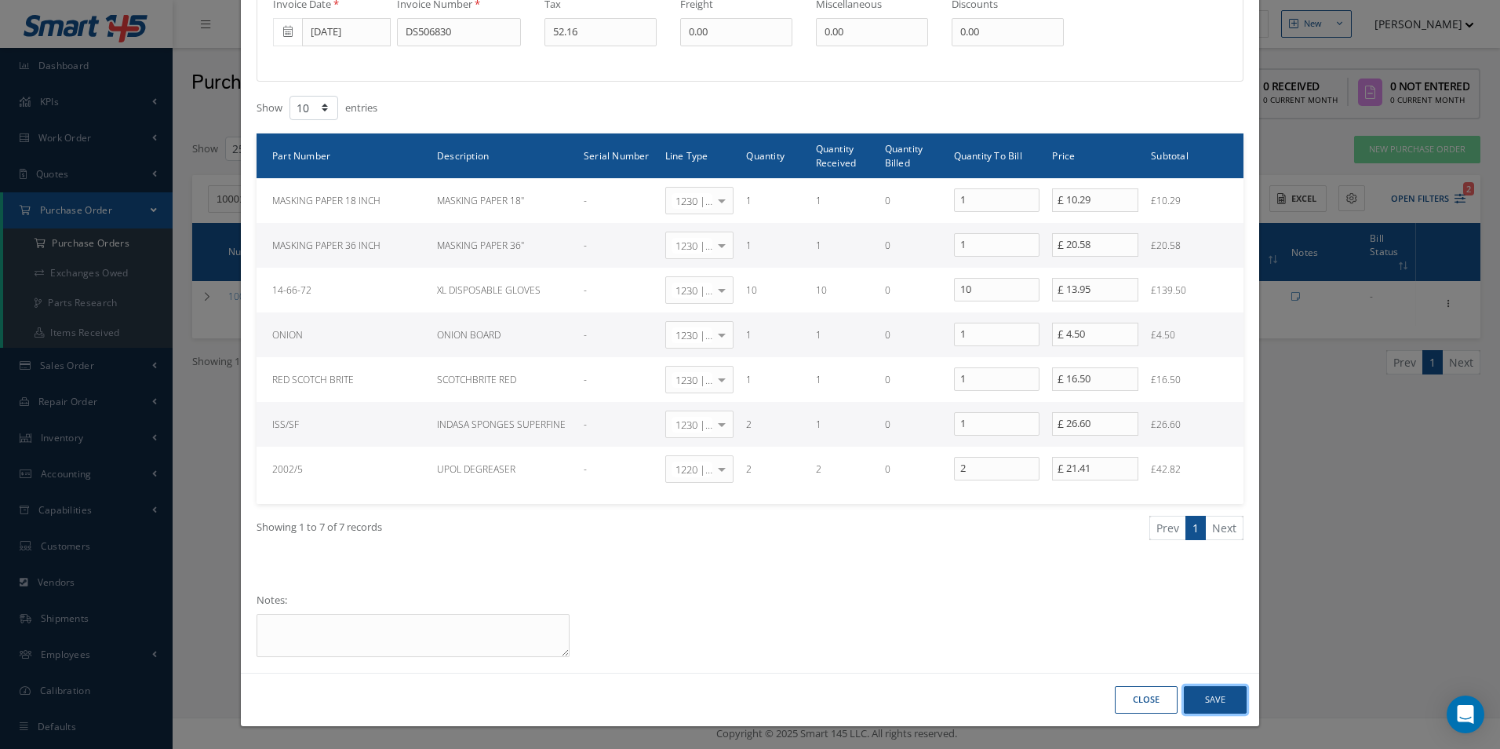
click at [1208, 698] on button "Save" at bounding box center [1215, 699] width 63 height 27
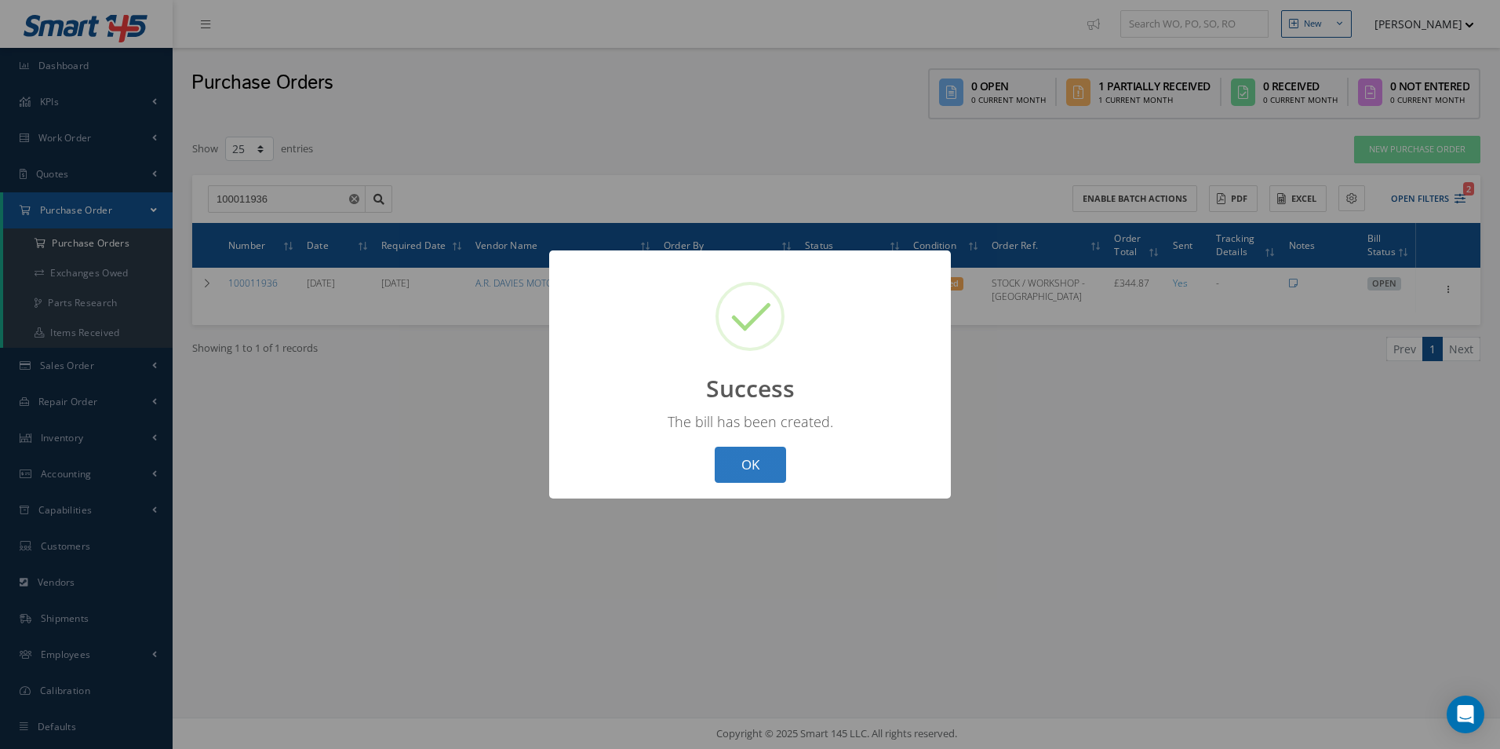
click at [752, 474] on button "OK" at bounding box center [750, 465] width 71 height 37
